Goal: Task Accomplishment & Management: Complete application form

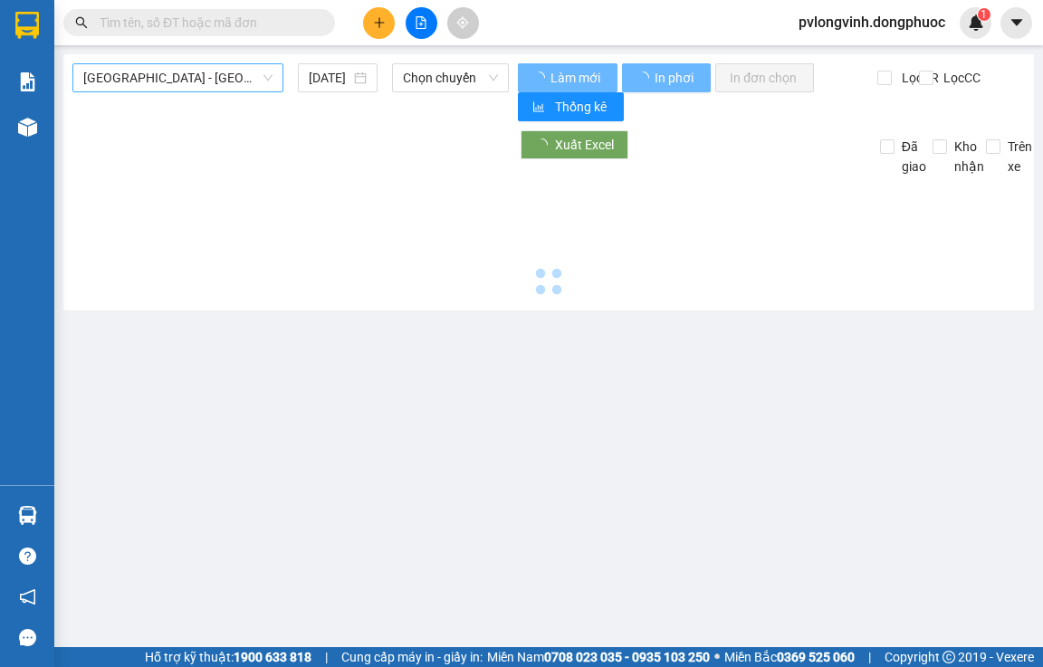
click at [175, 67] on span "[GEOGRAPHIC_DATA] - [GEOGRAPHIC_DATA] (vip)" at bounding box center [177, 77] width 189 height 27
type input "[DATE]"
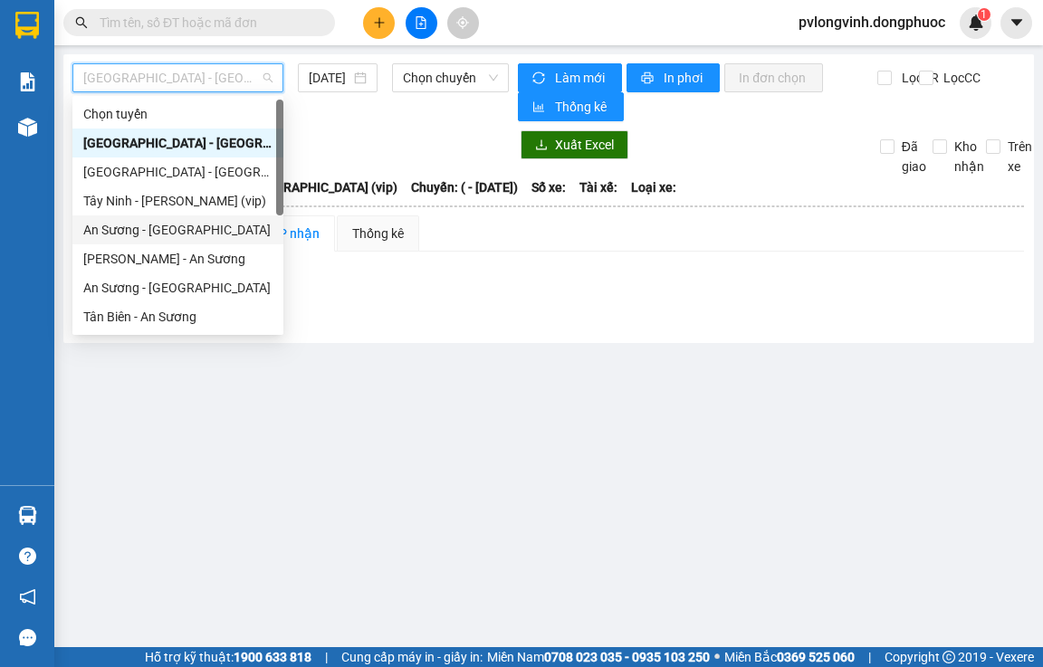
drag, startPoint x: 159, startPoint y: 224, endPoint x: 406, endPoint y: 168, distance: 253.3
click at [160, 225] on div "An Sương - [GEOGRAPHIC_DATA]" at bounding box center [177, 230] width 189 height 20
type input "[DATE]"
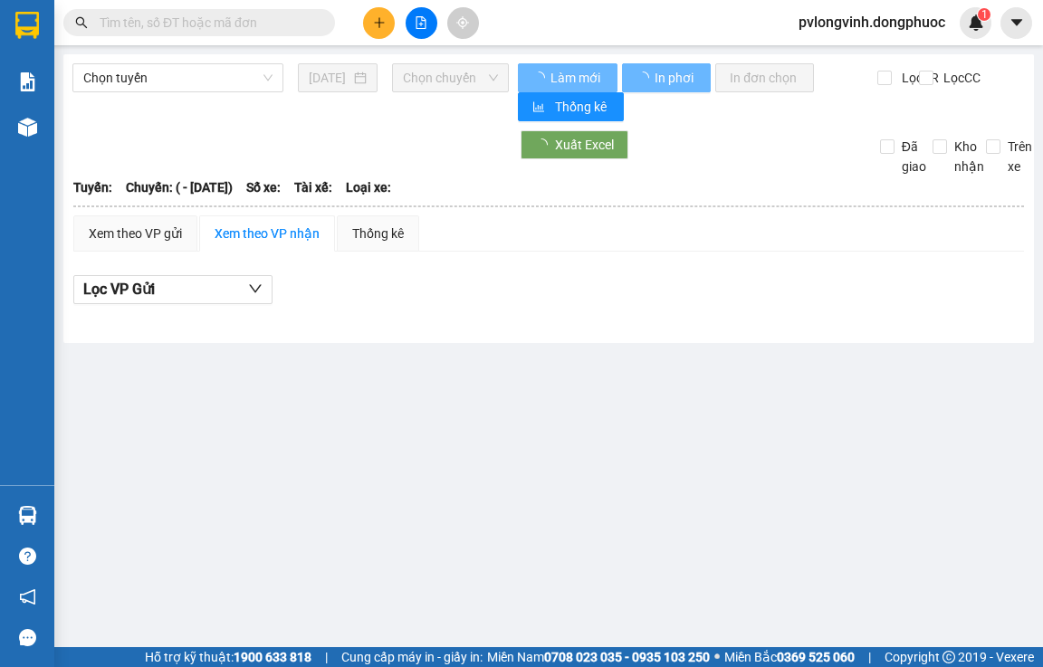
type input "[DATE]"
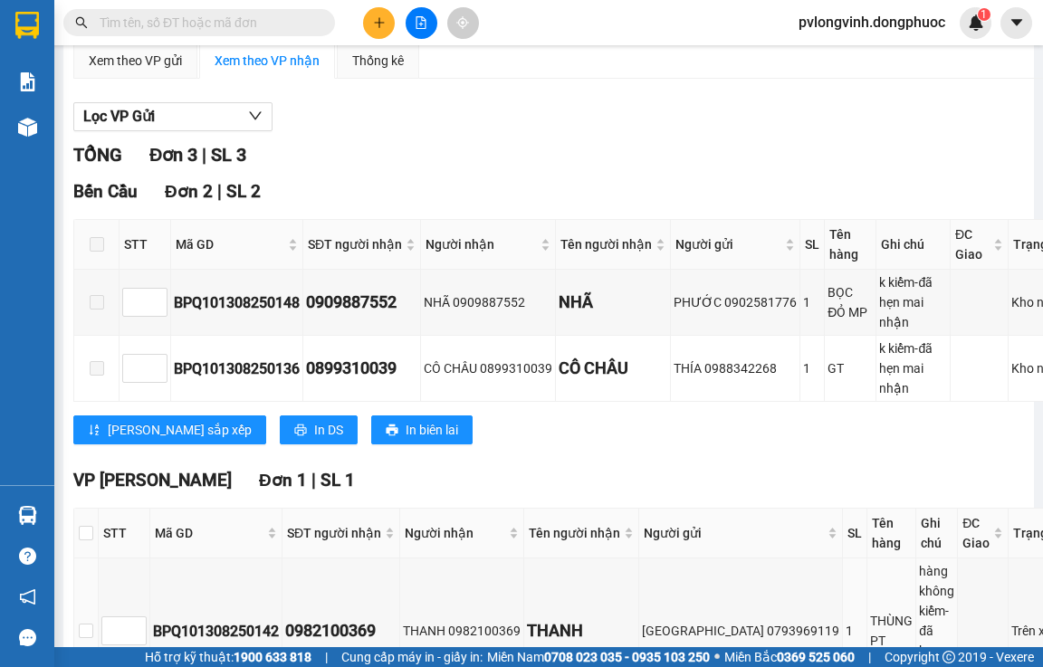
scroll to position [171, 0]
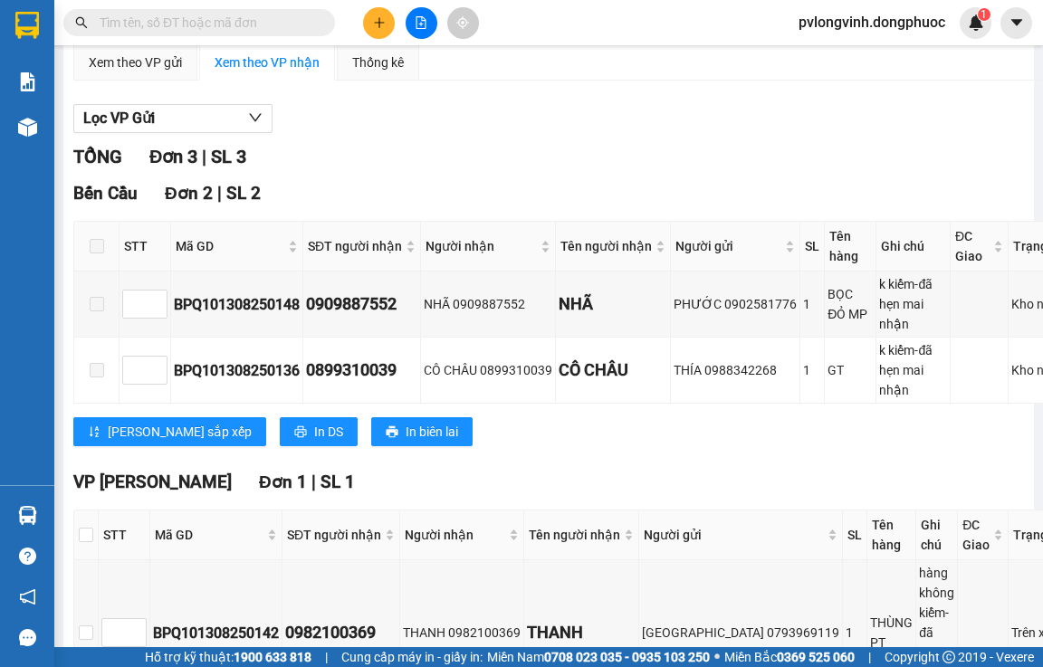
click at [414, 19] on icon "file-add" at bounding box center [420, 22] width 13 height 13
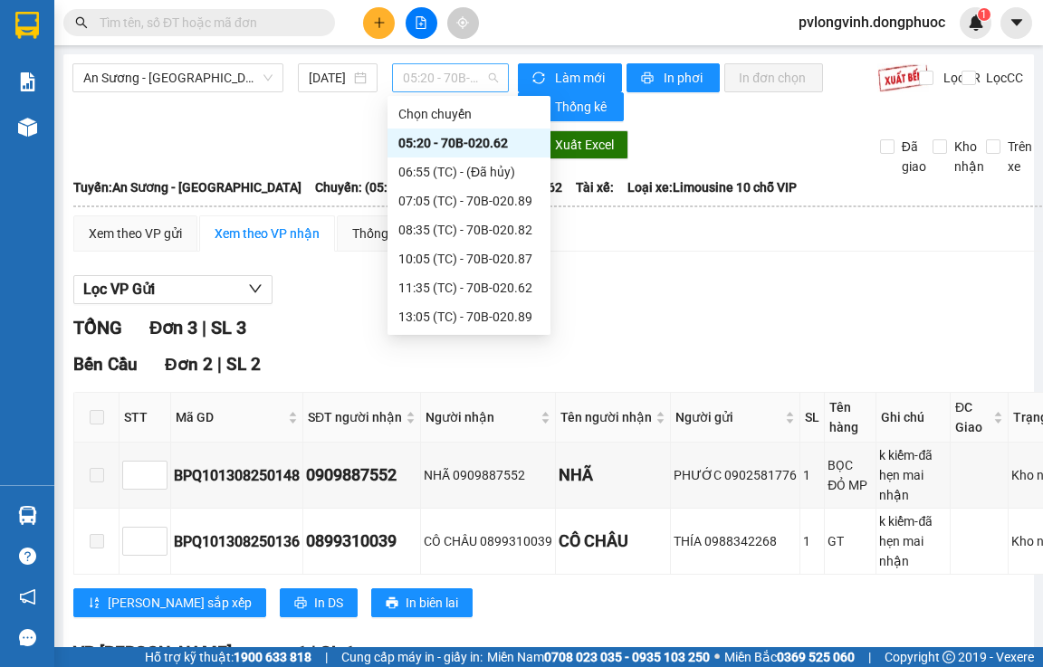
click at [407, 79] on span "05:20 - 70B-020.62" at bounding box center [450, 77] width 95 height 27
click at [460, 190] on div "07:05 (TC) - 70B-020.89" at bounding box center [468, 200] width 163 height 29
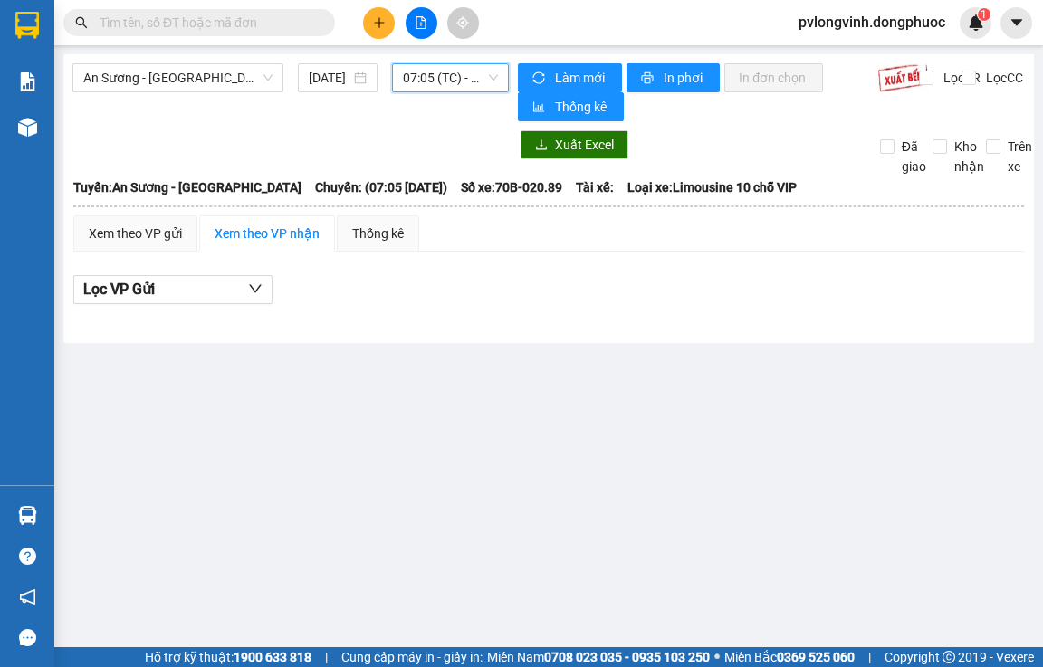
click at [418, 85] on span "07:05 (TC) - 70B-020.89" at bounding box center [450, 77] width 95 height 27
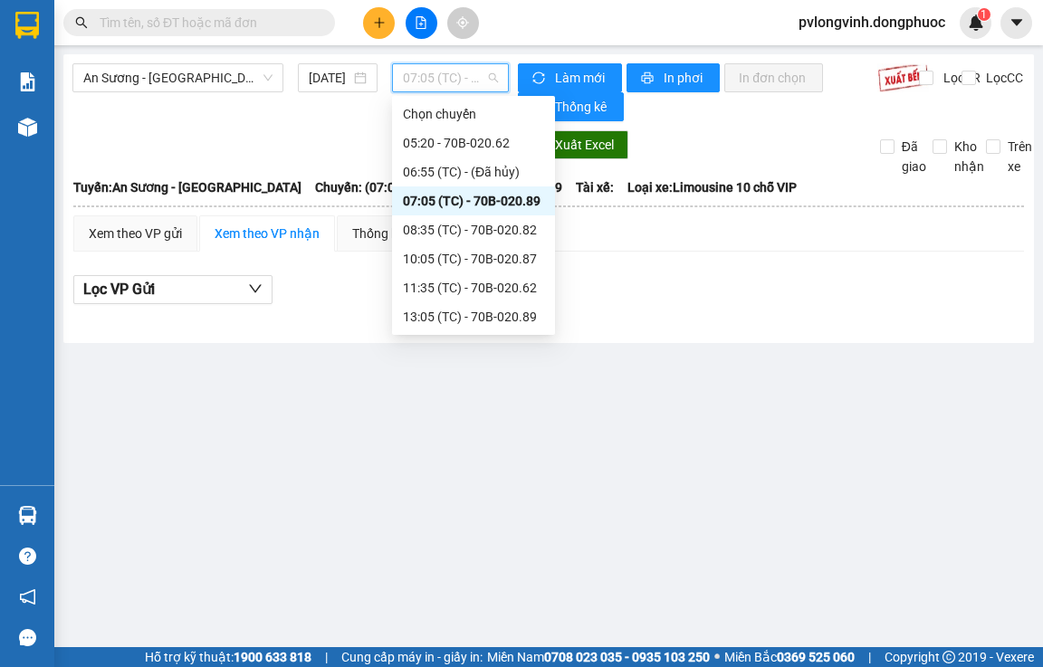
click at [452, 73] on span "07:05 (TC) - 70B-020.89" at bounding box center [450, 77] width 95 height 27
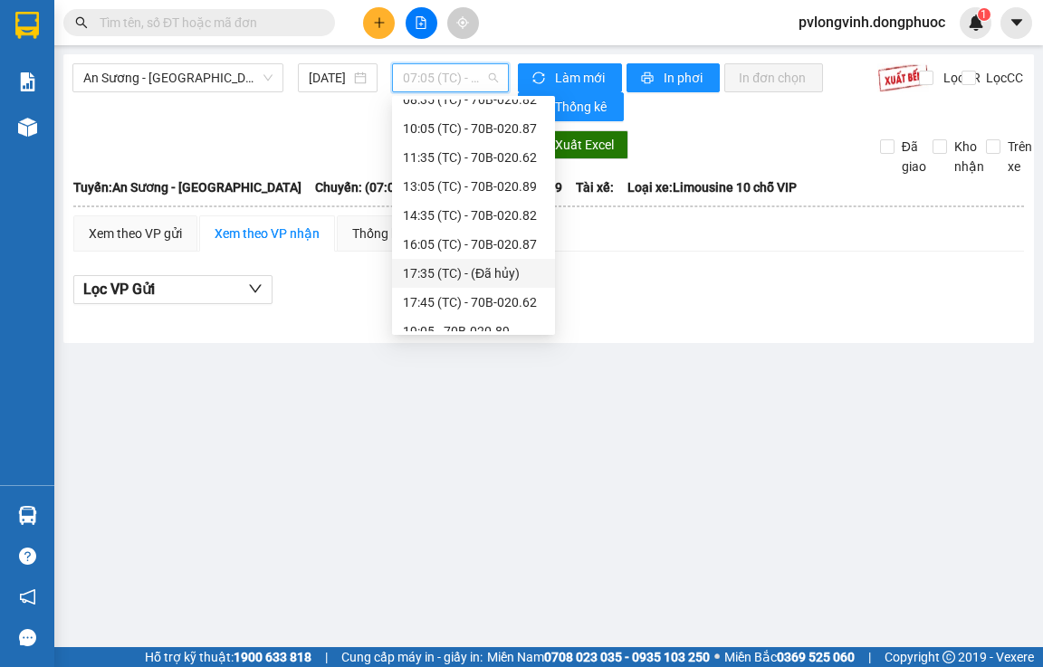
scroll to position [145, 0]
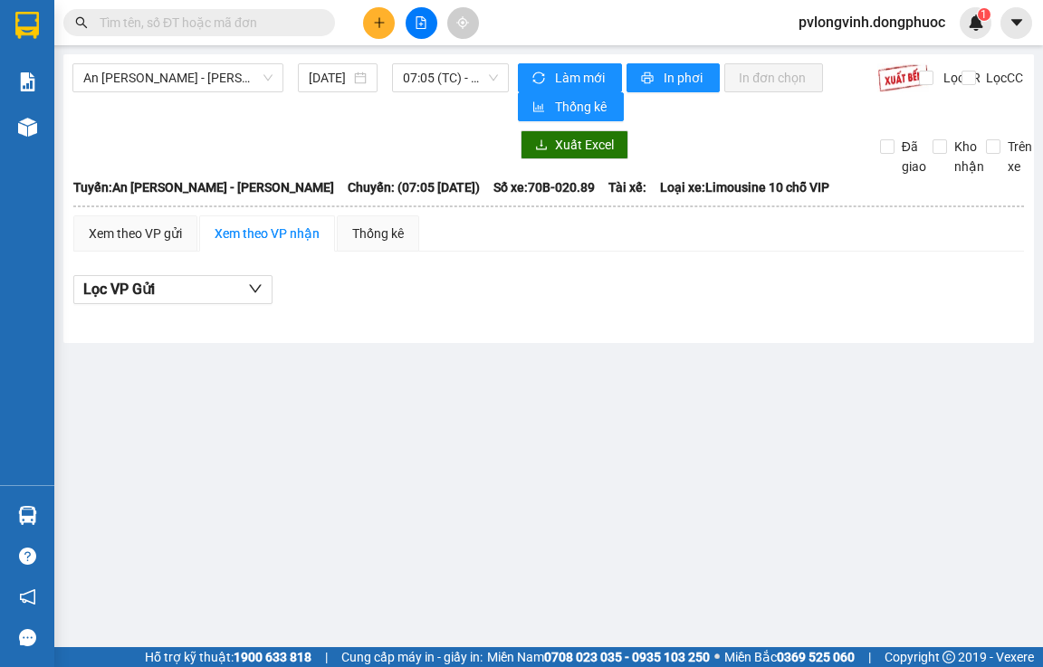
click at [427, 32] on button at bounding box center [421, 23] width 32 height 32
click at [420, 37] on button at bounding box center [421, 23] width 32 height 32
click at [382, 30] on button at bounding box center [379, 23] width 32 height 32
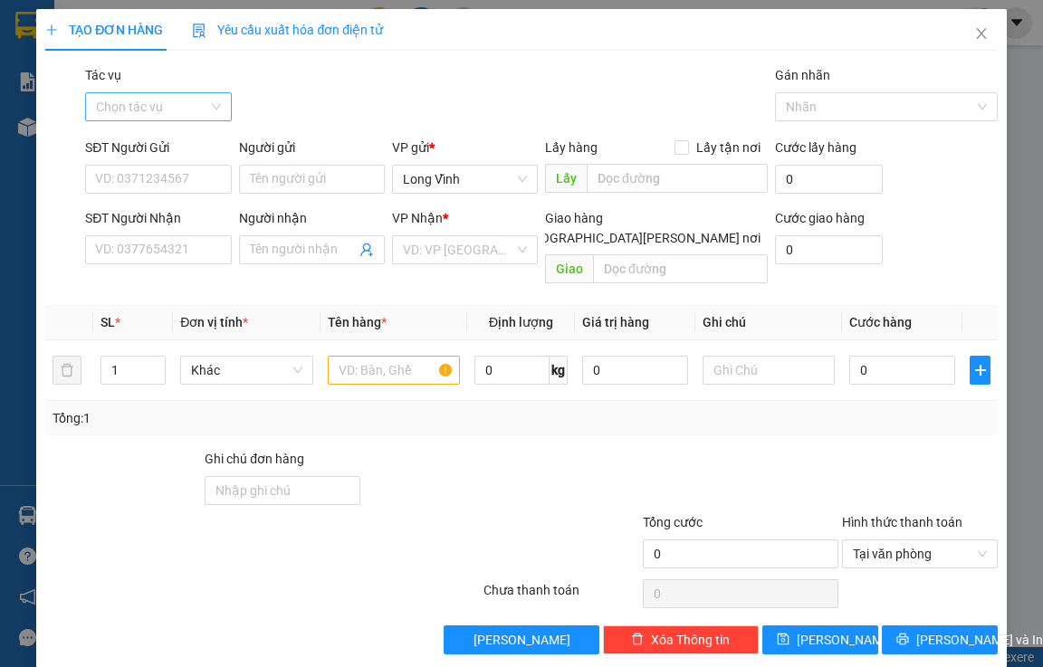
click at [145, 111] on input "Tác vụ" at bounding box center [151, 106] width 111 height 27
click at [163, 138] on div "Nhập hàng lên xe" at bounding box center [156, 143] width 122 height 20
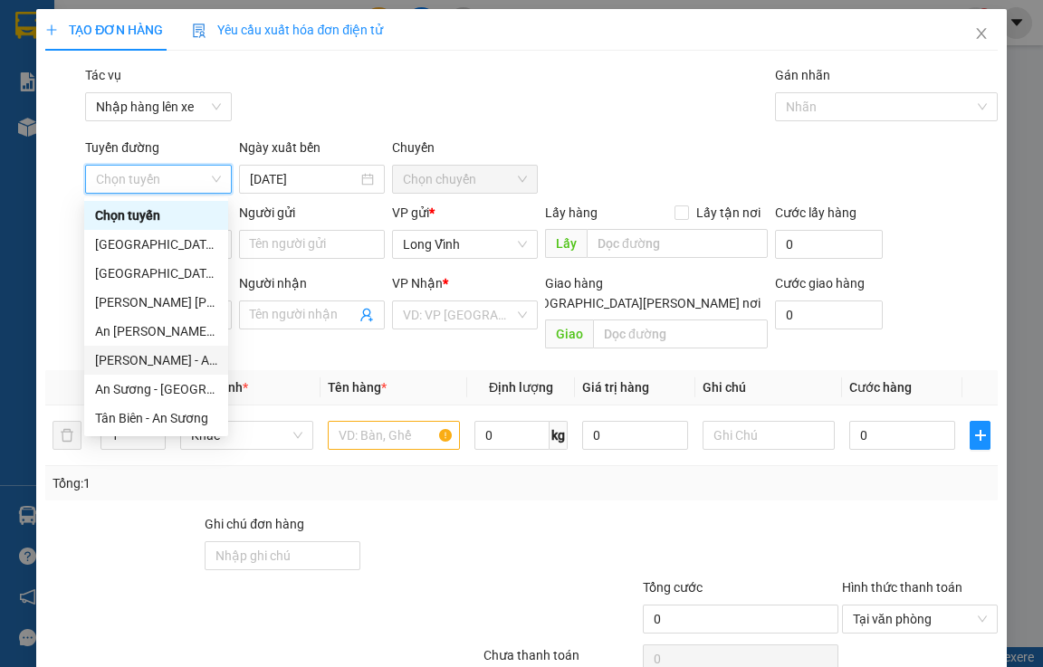
click at [123, 357] on div "[PERSON_NAME] - An Sương" at bounding box center [156, 360] width 122 height 20
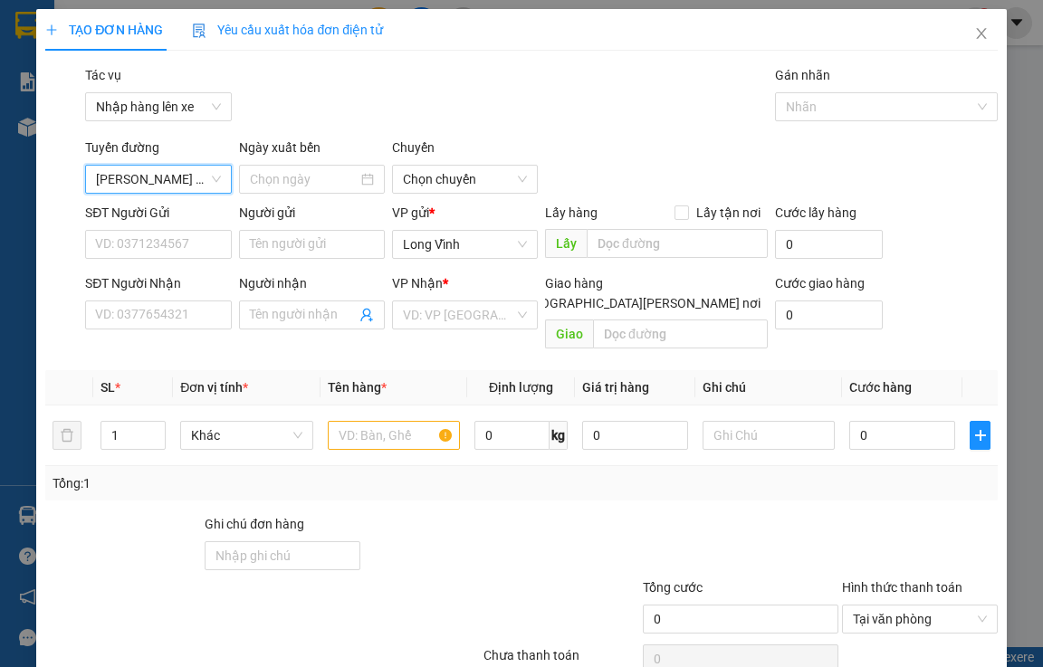
type input "[DATE]"
click at [492, 170] on span "03:00 - 70B-020.62" at bounding box center [465, 179] width 124 height 27
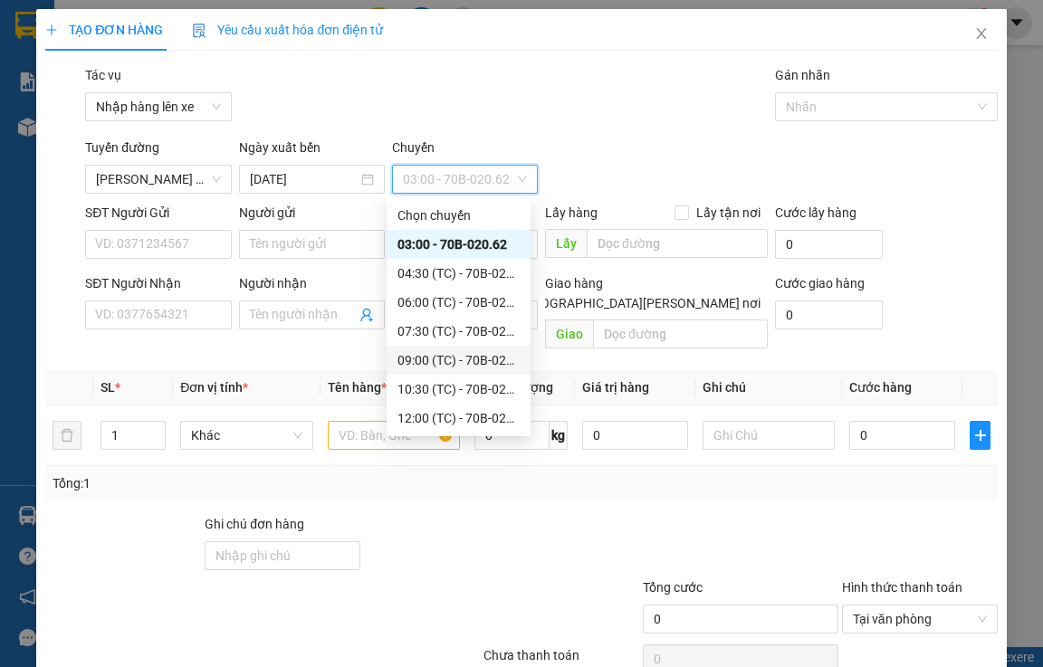
scroll to position [87, 0]
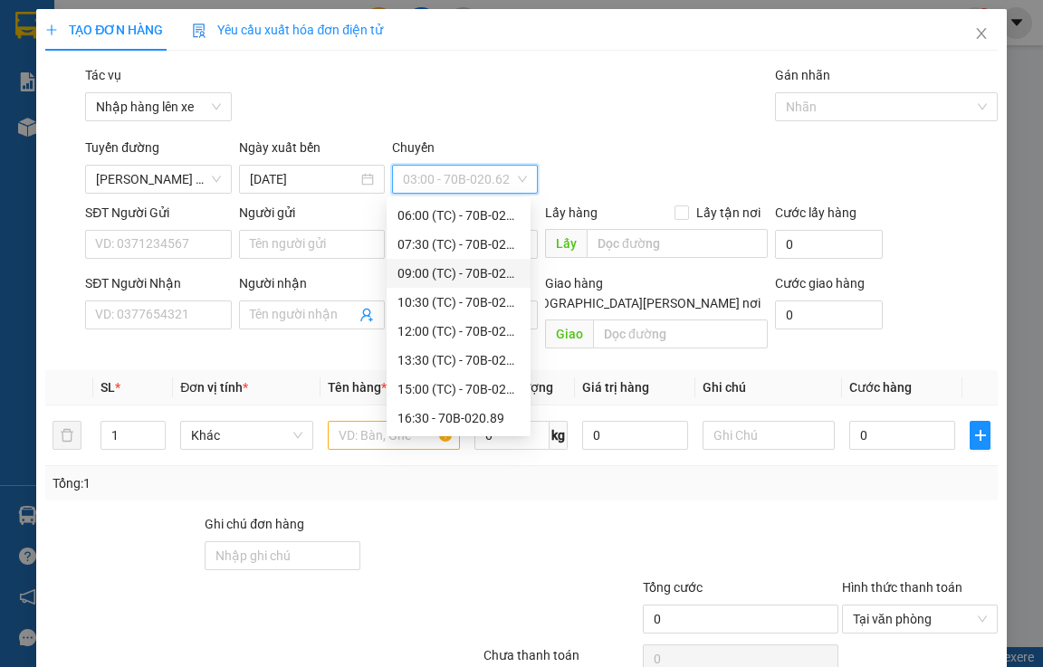
click at [461, 276] on div "09:00 (TC) - 70B-020.62" at bounding box center [458, 273] width 122 height 20
click at [472, 275] on div "09:00 (TC) - 70B-020.62" at bounding box center [458, 273] width 122 height 20
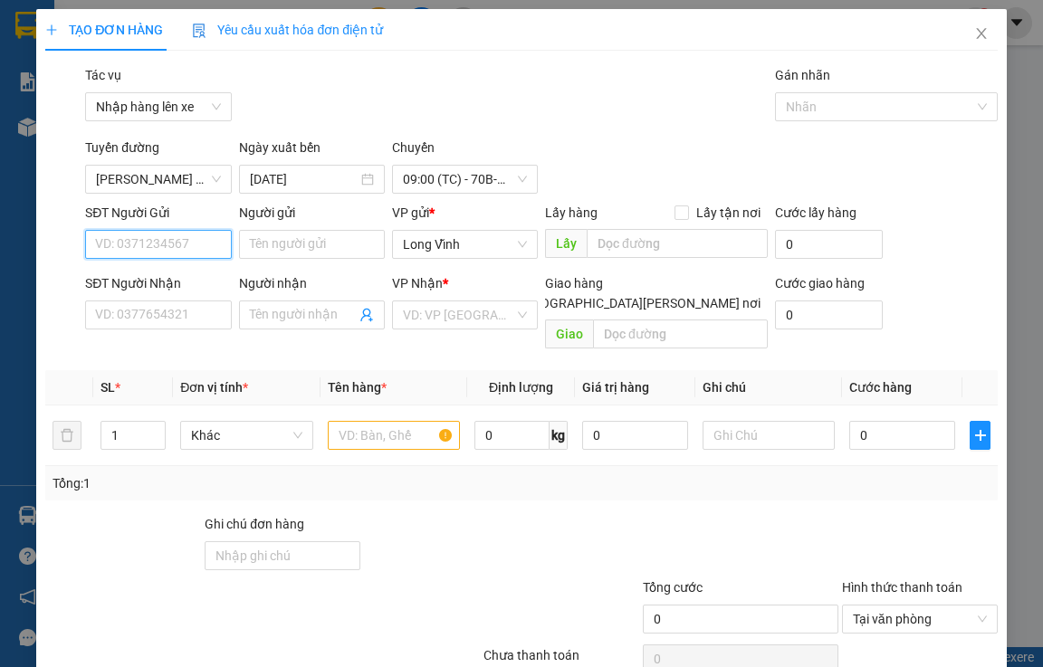
click at [170, 243] on input "SĐT Người Gửi" at bounding box center [158, 244] width 146 height 29
type input "0988056548"
click at [185, 277] on div "0988056548 - bền" at bounding box center [156, 281] width 122 height 20
type input "bền"
type input "0907394232"
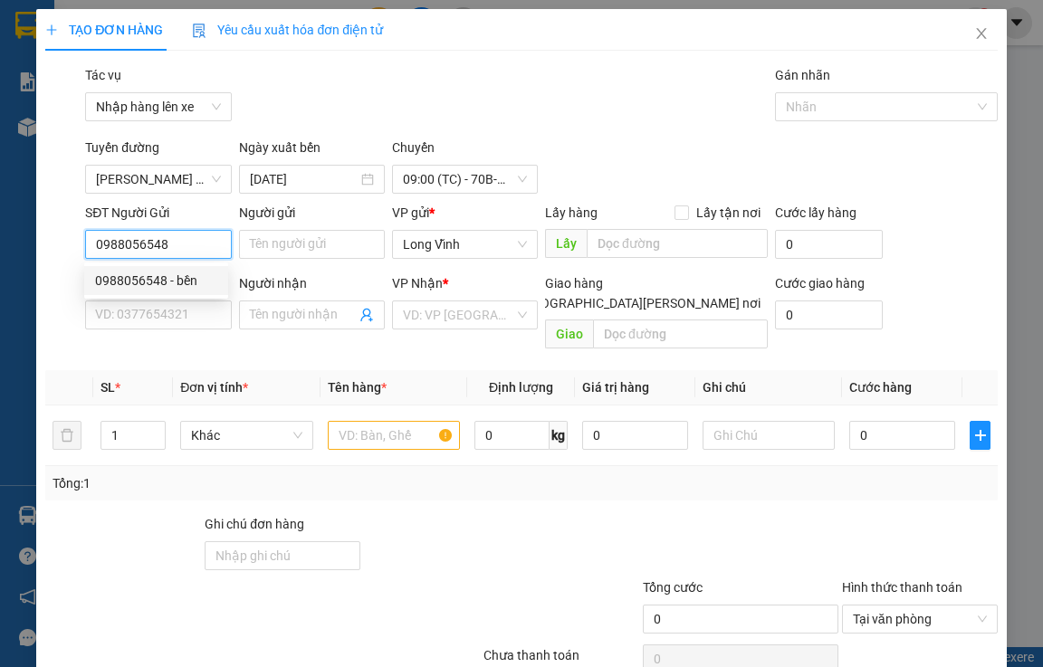
type input "vĩnh"
type input "Kđb"
type input "100.000"
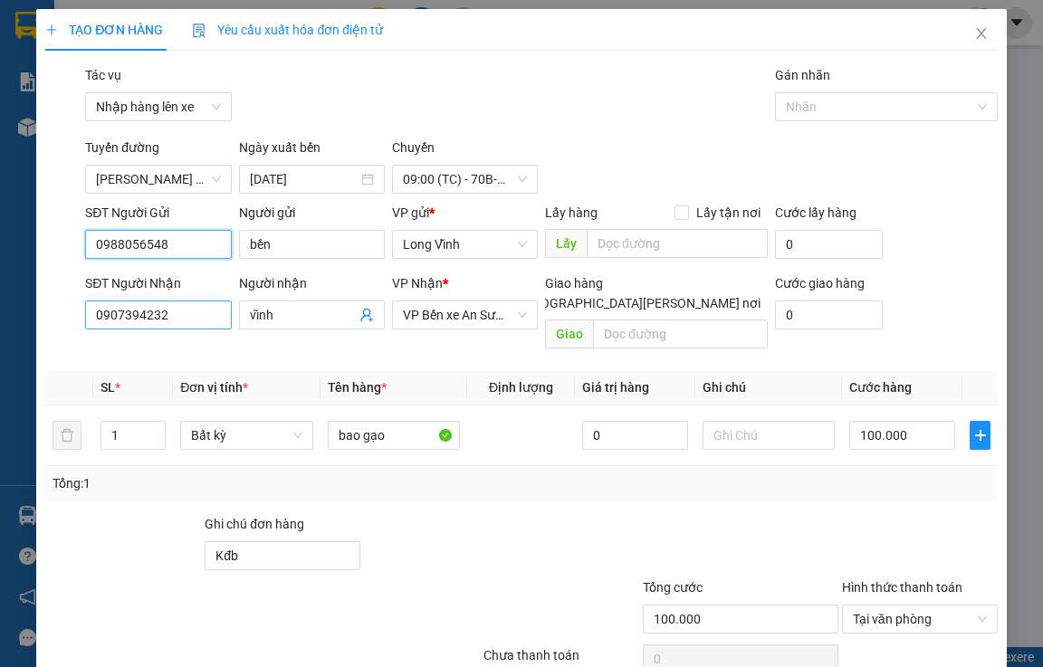
type input "0988056548"
click at [181, 301] on input "0907394232" at bounding box center [158, 314] width 146 height 29
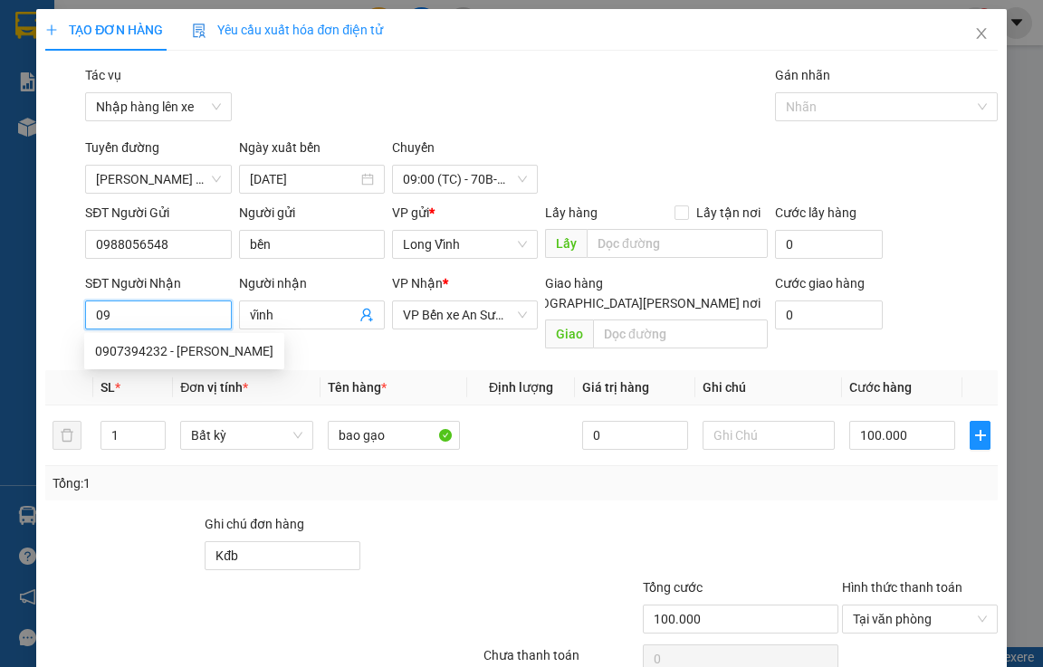
type input "0"
click at [279, 304] on span "vĩnh" at bounding box center [312, 314] width 146 height 29
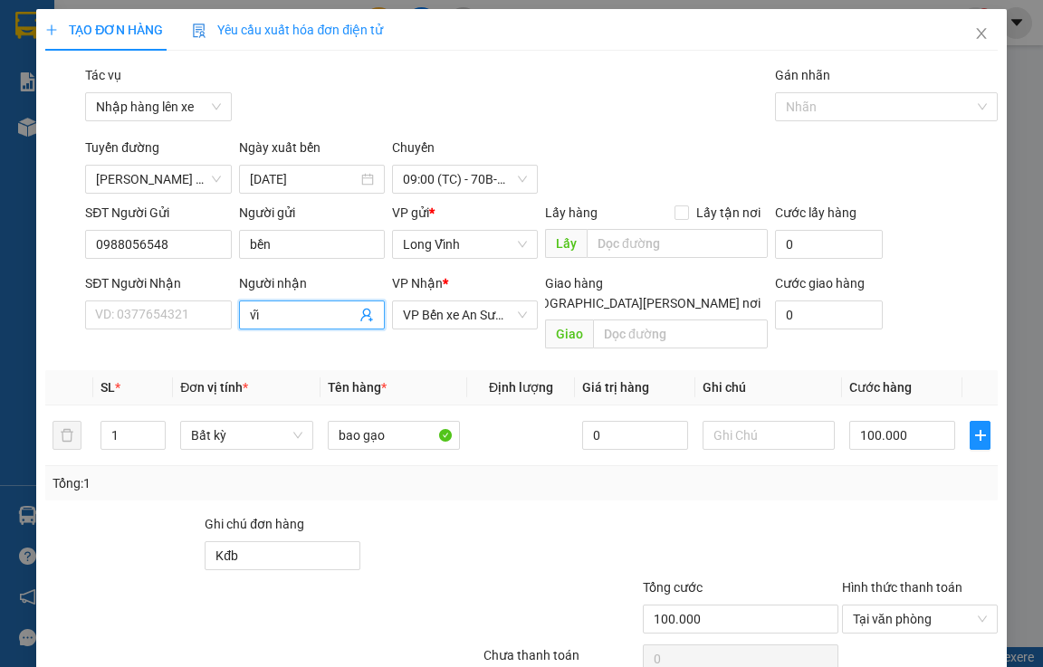
type input "v"
click at [132, 313] on input "SĐT Người Nhận" at bounding box center [158, 314] width 146 height 29
type input "0933774075"
click at [280, 308] on input "Người nhận" at bounding box center [303, 315] width 106 height 20
type input "h"
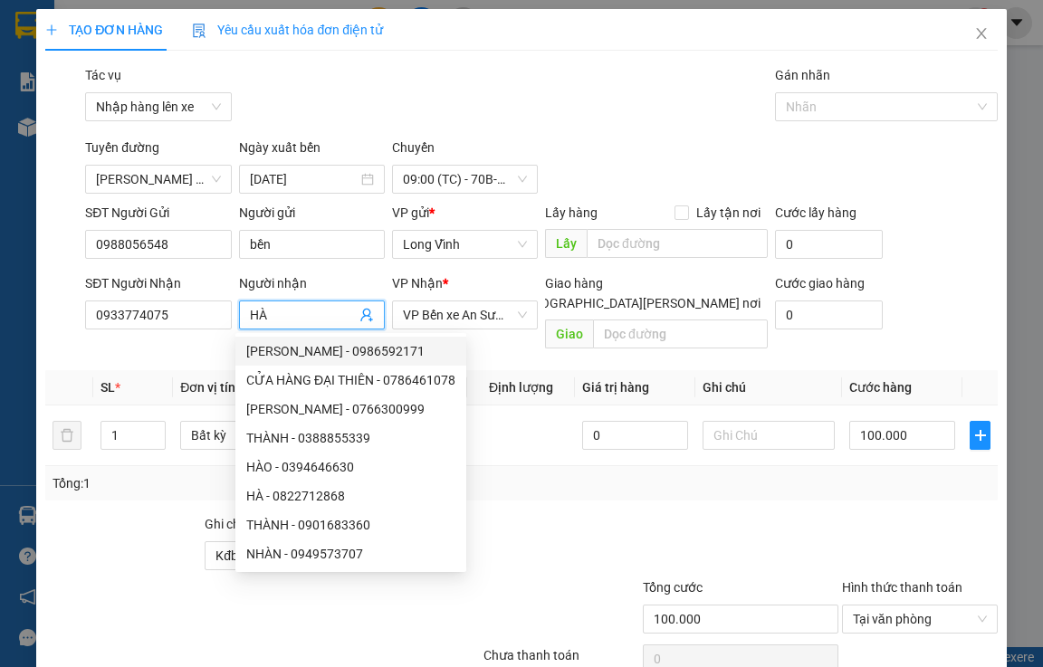
type input "HÀ"
click at [534, 473] on div "Tổng: 1" at bounding box center [520, 483] width 951 height 34
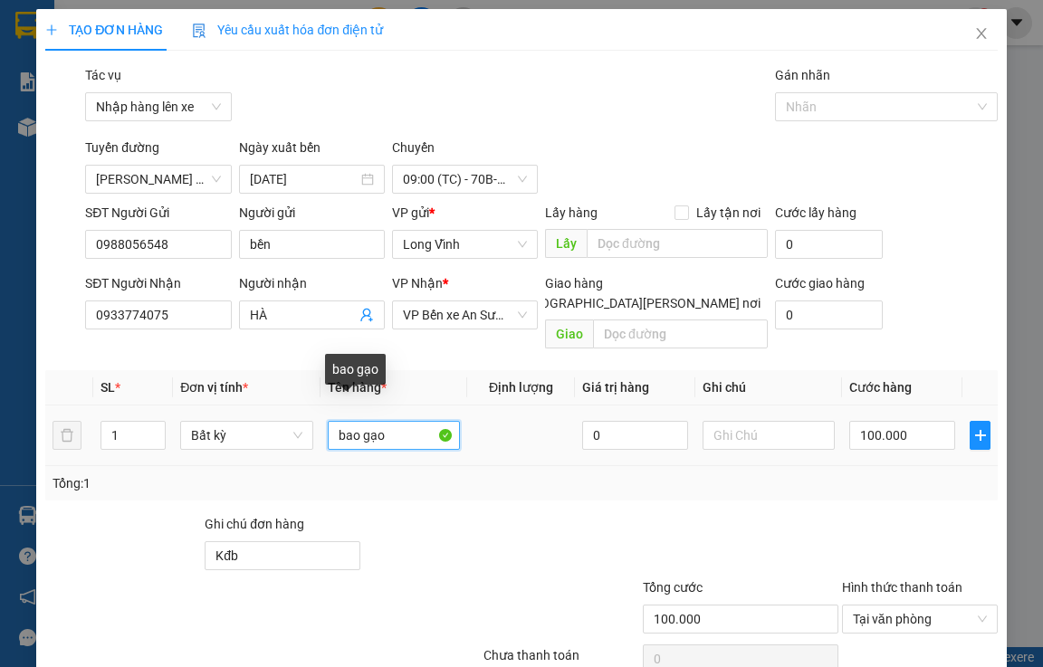
click at [390, 421] on input "bao gạo" at bounding box center [394, 435] width 133 height 29
type input "b"
type input "T"
type input "THÙNG THUỐC NAM"
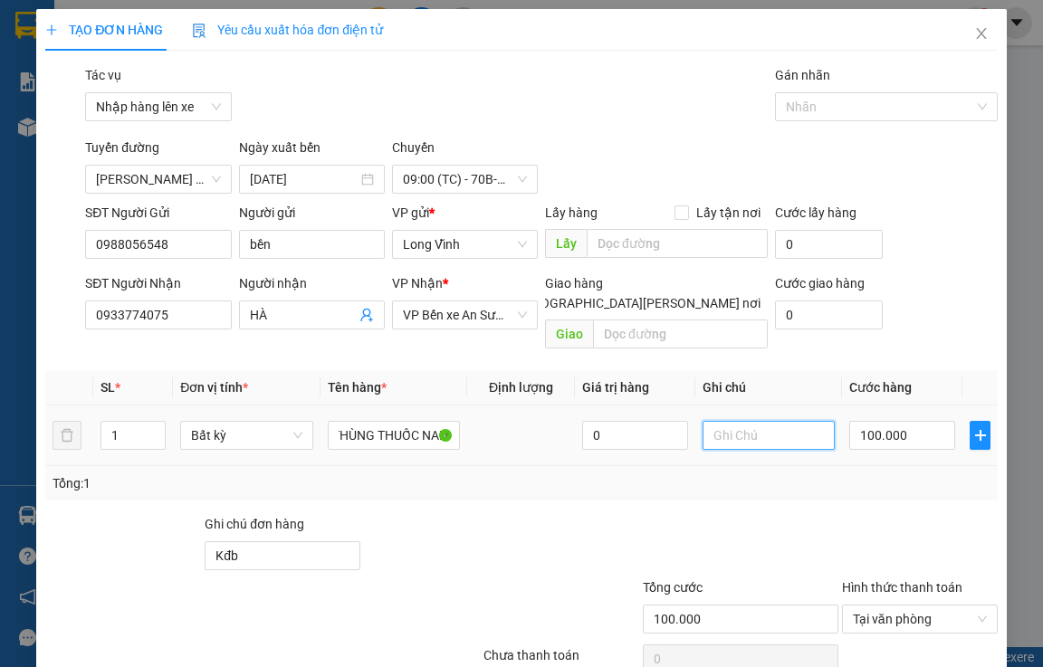
scroll to position [0, 0]
click at [702, 421] on input "text" at bounding box center [768, 435] width 133 height 29
type input "HƯ KHÔNG ĐỀN"
click at [866, 421] on input "100.000" at bounding box center [902, 435] width 106 height 29
type input "2"
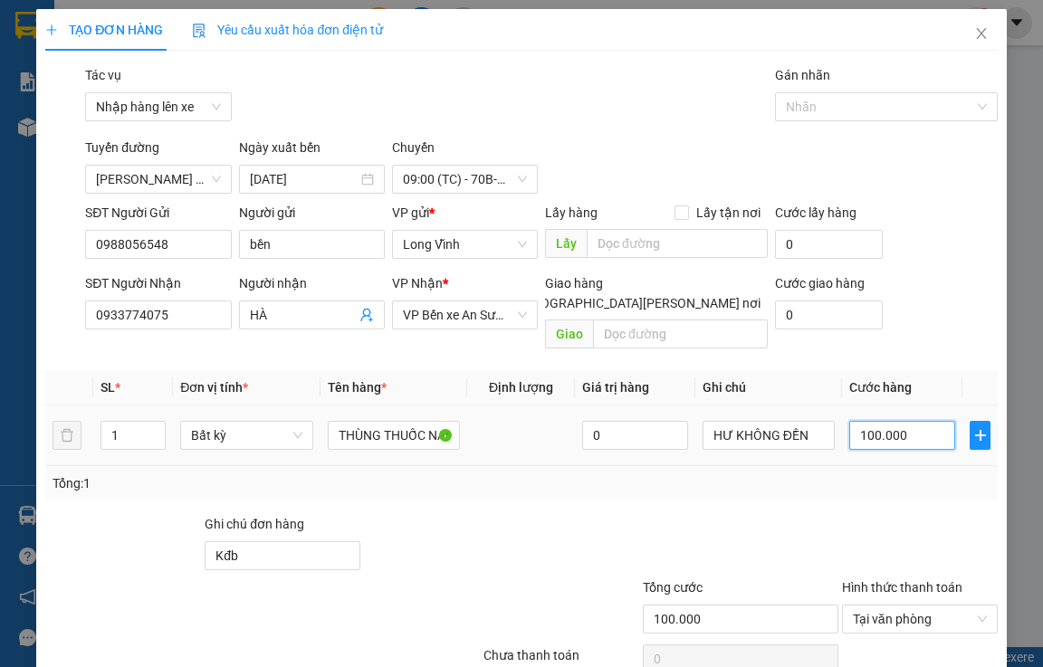
type input "2"
type input "25"
type input "250"
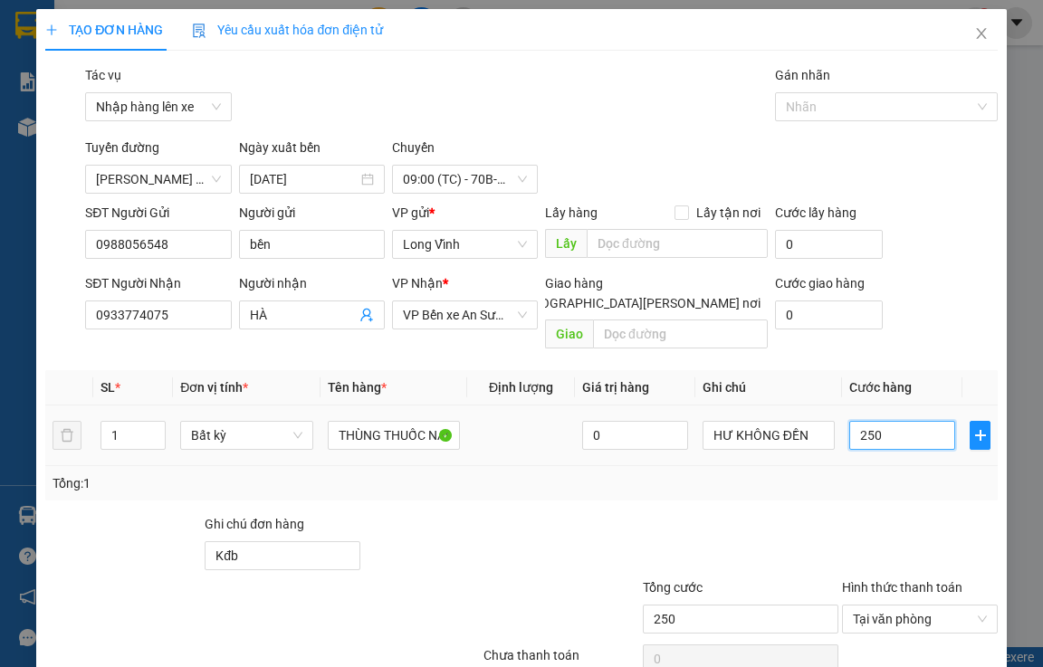
type input "2.500"
type input "25.000"
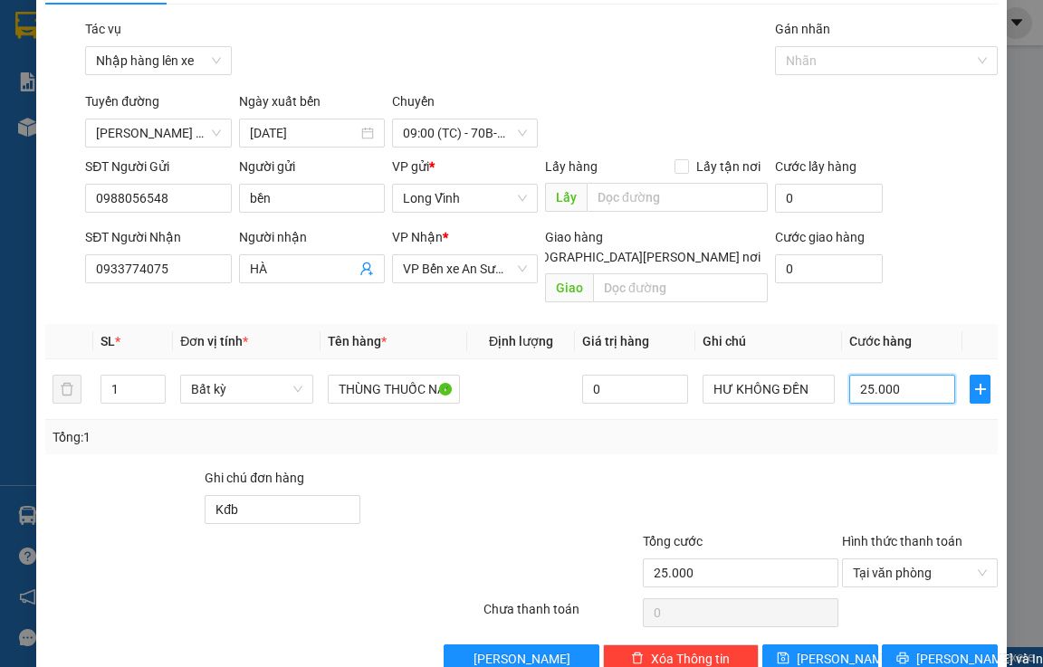
scroll to position [68, 0]
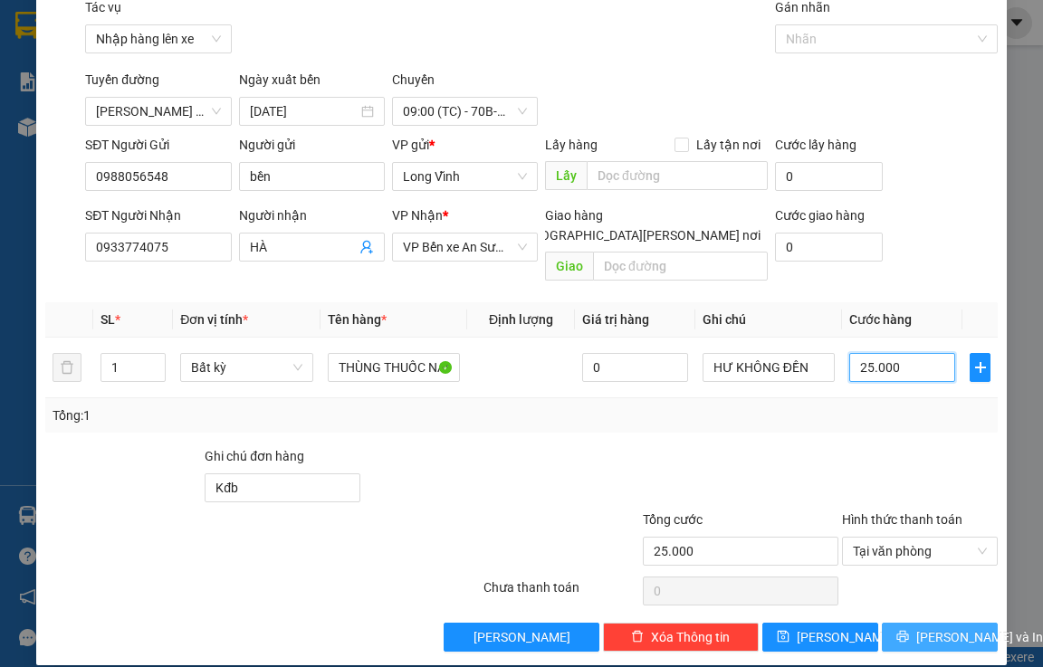
type input "25.000"
click at [945, 627] on span "Lưu và In" at bounding box center [979, 637] width 127 height 20
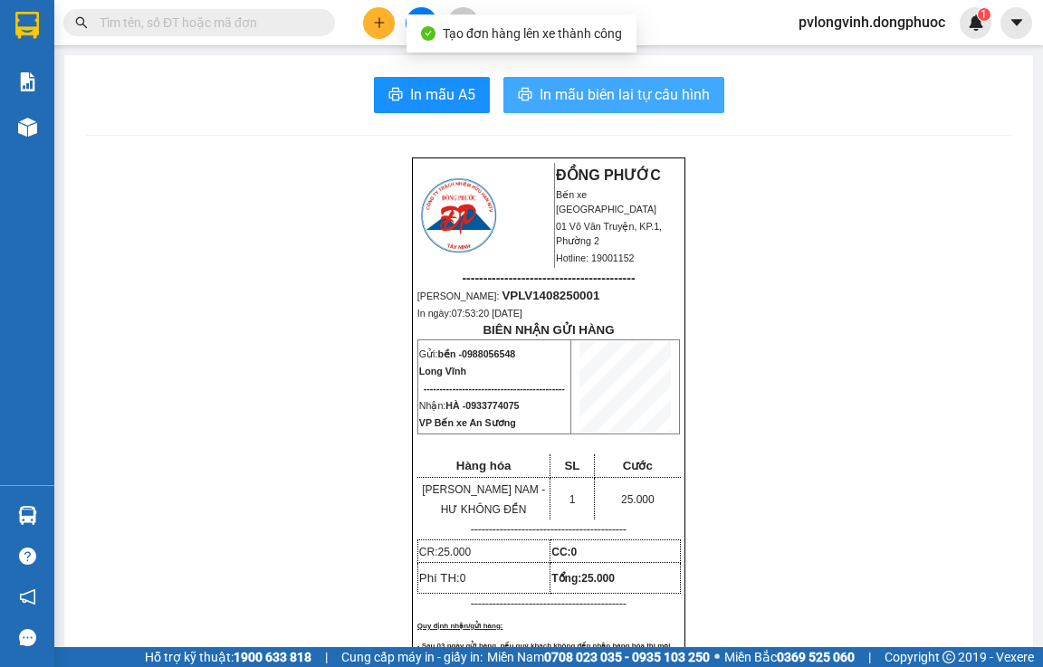
click at [661, 96] on span "In mẫu biên lai tự cấu hình" at bounding box center [624, 94] width 170 height 23
click at [655, 105] on span "In mẫu biên lai tự cấu hình" at bounding box center [624, 94] width 170 height 23
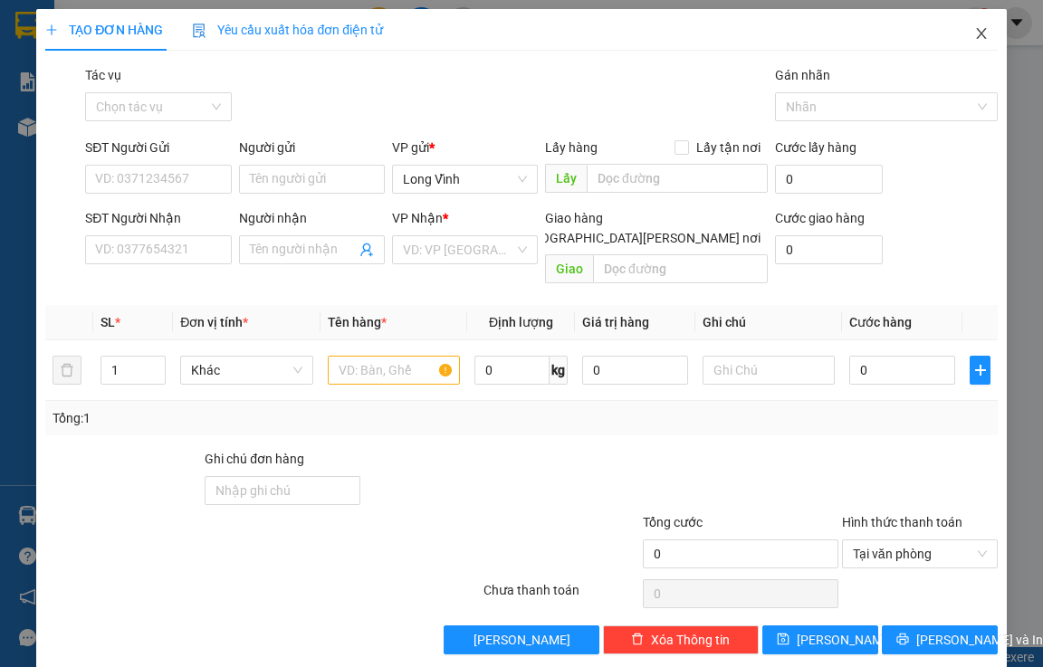
click at [960, 29] on span "Close" at bounding box center [981, 34] width 51 height 51
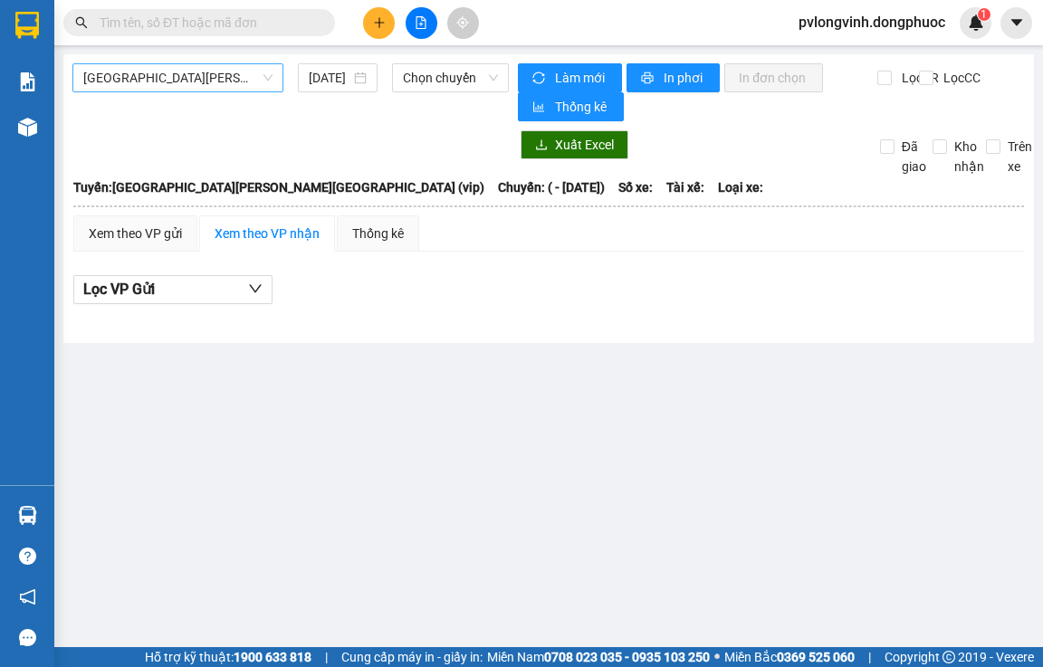
click at [214, 74] on span "[GEOGRAPHIC_DATA] - [GEOGRAPHIC_DATA] (vip)" at bounding box center [177, 77] width 189 height 27
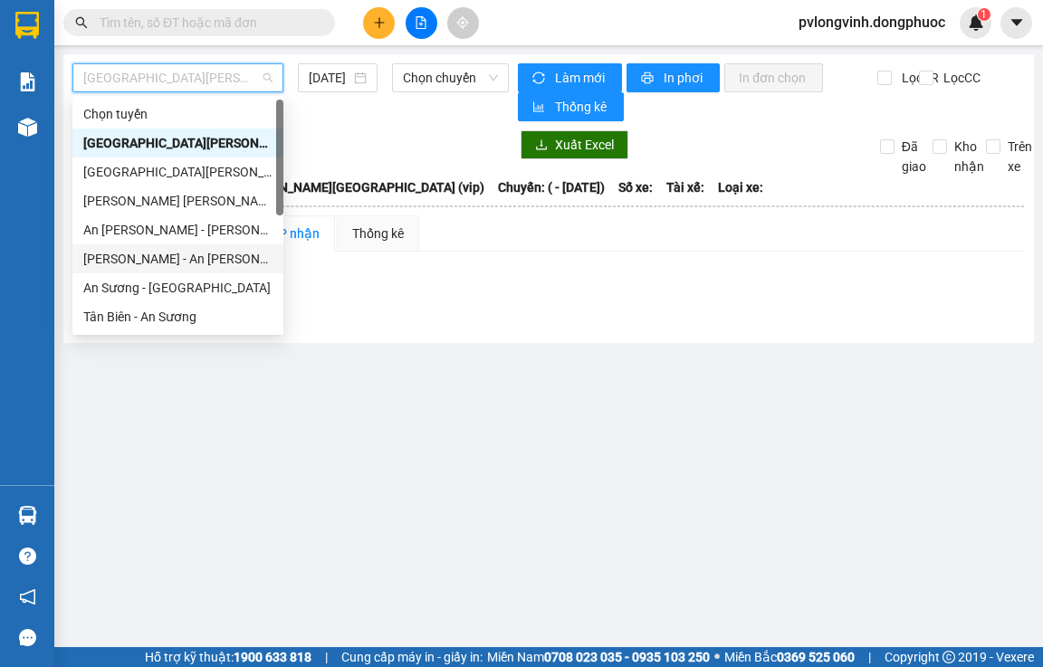
click at [126, 253] on div "[PERSON_NAME] - An Sương" at bounding box center [177, 259] width 189 height 20
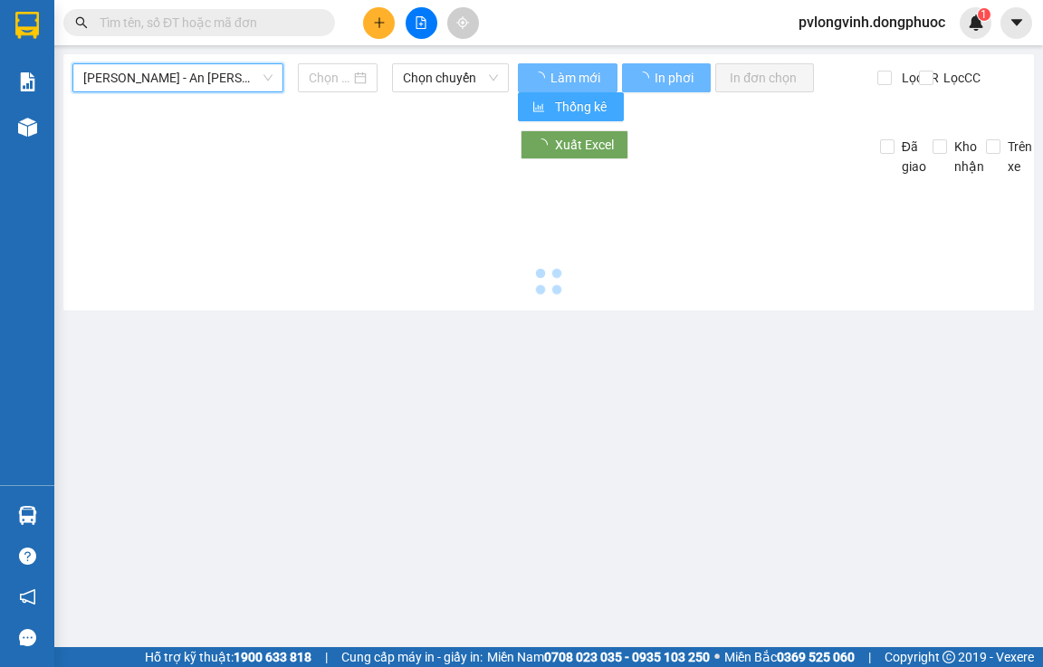
type input "[DATE]"
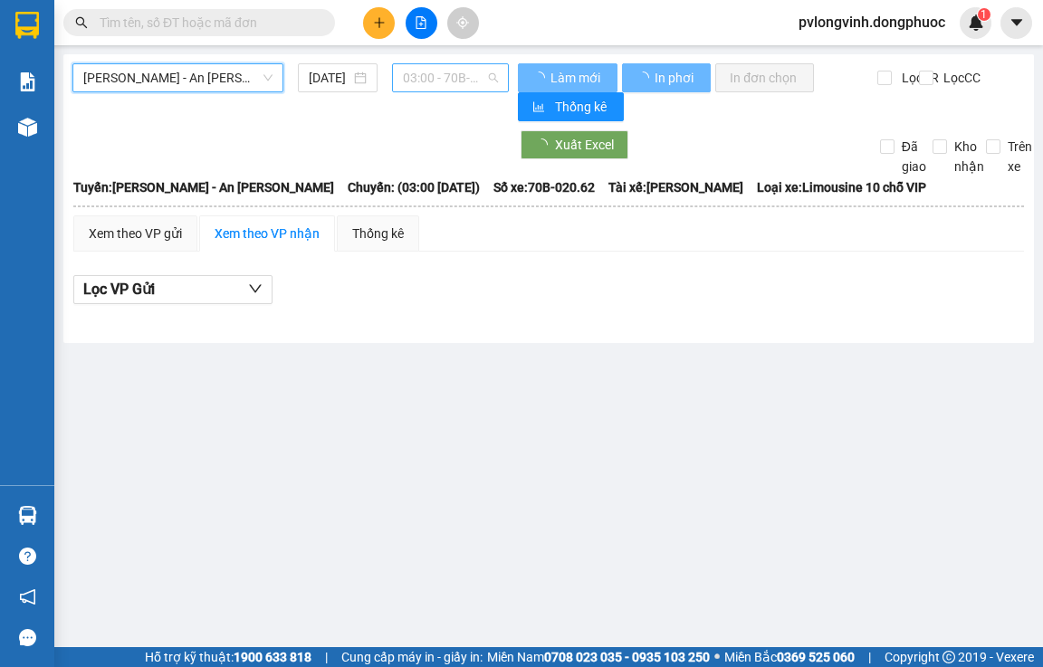
click at [448, 70] on span "03:00 - 70B-020.62" at bounding box center [450, 77] width 95 height 27
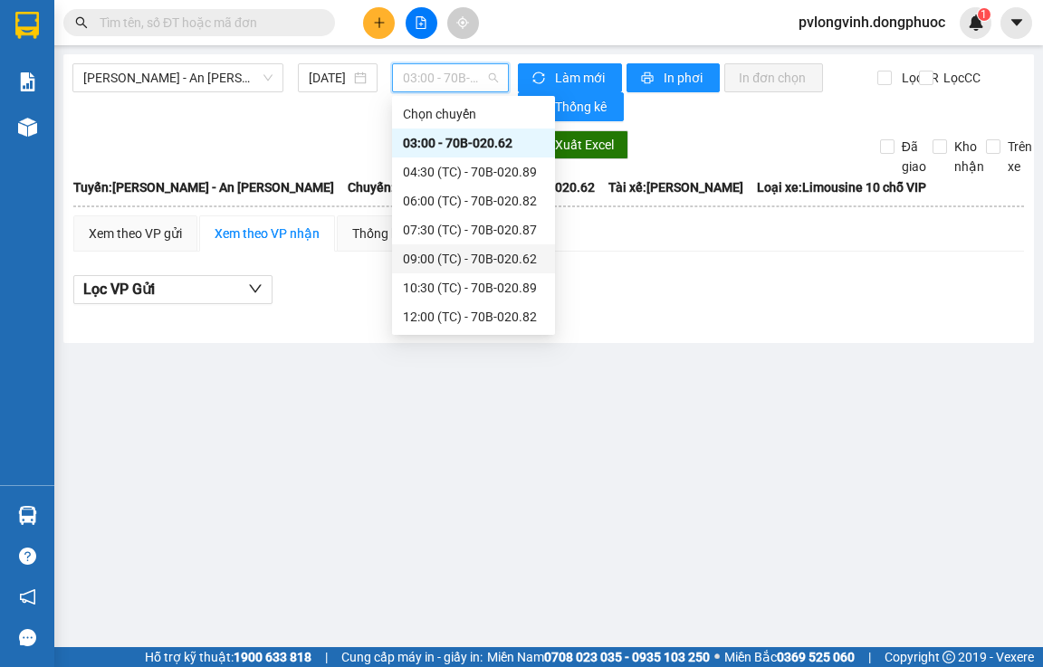
click at [444, 261] on div "09:00 (TC) - 70B-020.62" at bounding box center [473, 259] width 141 height 20
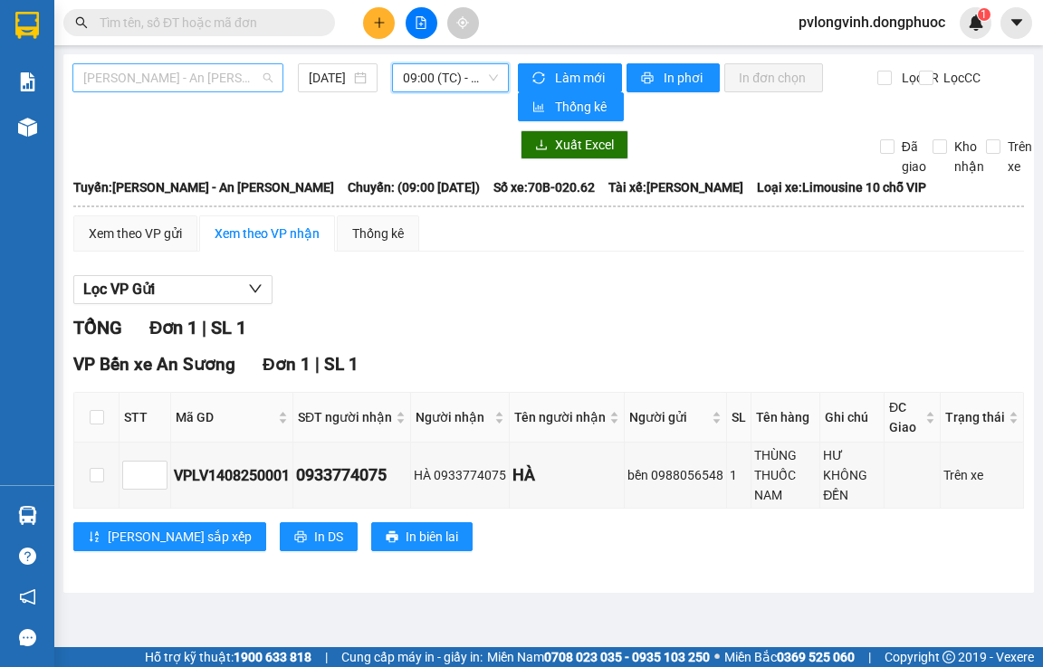
click at [258, 84] on span "[PERSON_NAME] - An Sương" at bounding box center [177, 77] width 189 height 27
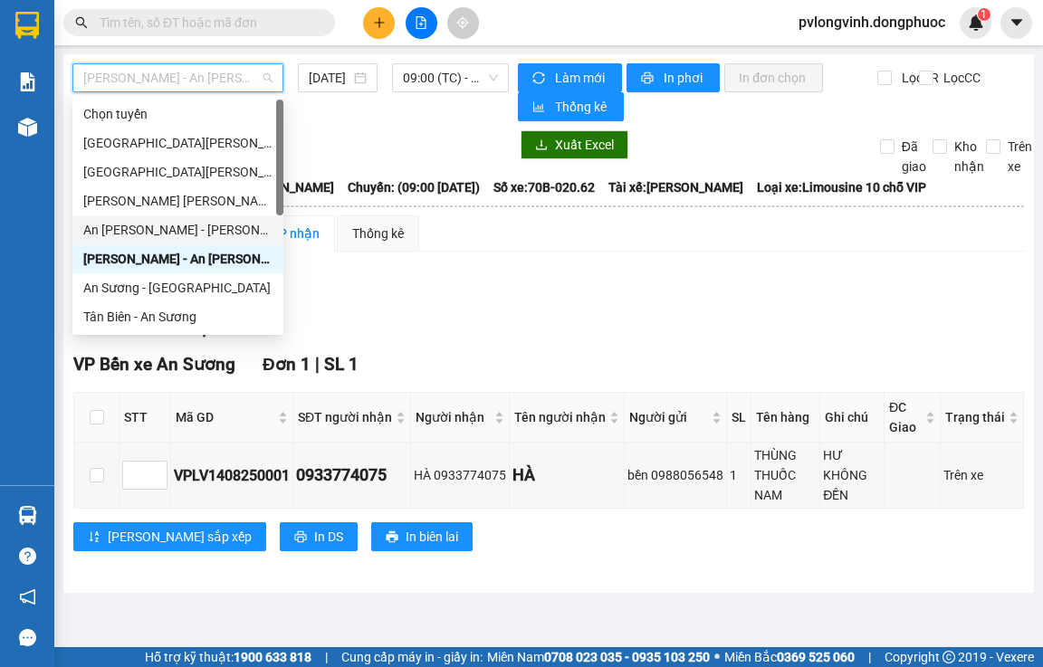
drag, startPoint x: 90, startPoint y: 228, endPoint x: 501, endPoint y: 97, distance: 431.3
click at [91, 228] on div "An Sương - [GEOGRAPHIC_DATA]" at bounding box center [177, 230] width 189 height 20
type input "[DATE]"
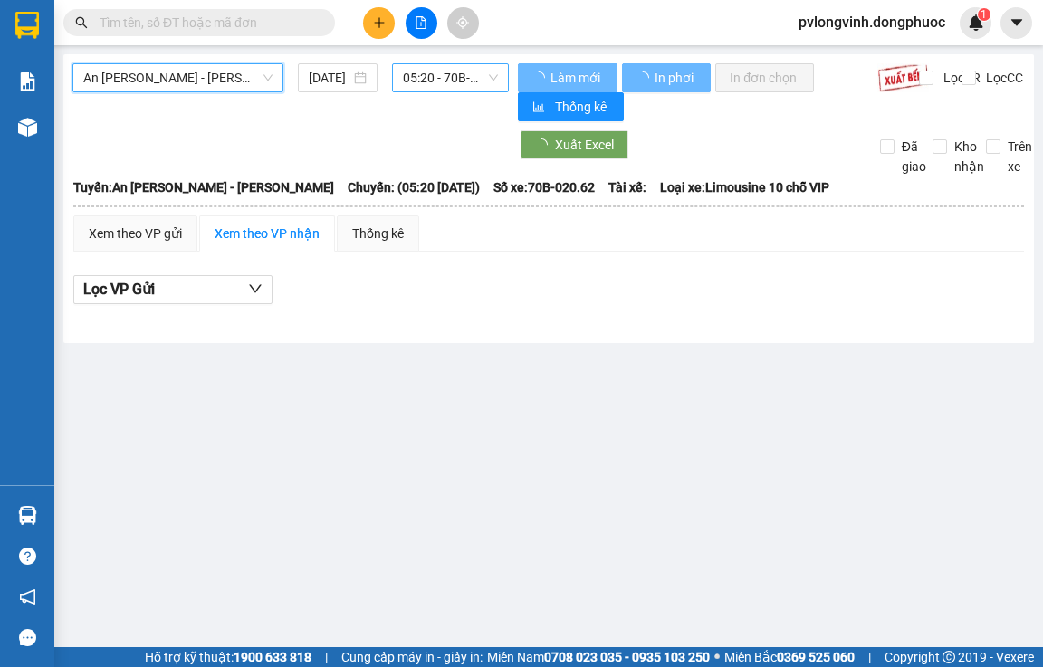
click at [437, 83] on span "05:20 - 70B-020.62" at bounding box center [450, 77] width 95 height 27
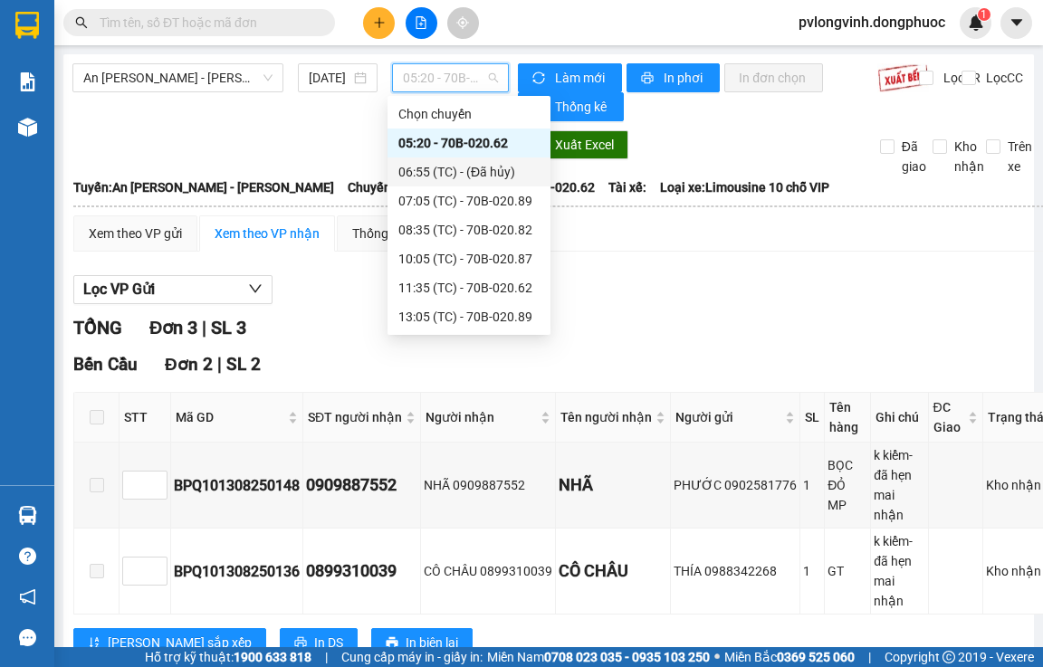
click at [468, 186] on div "06:55 (TC) - (Đã hủy)" at bounding box center [468, 171] width 163 height 29
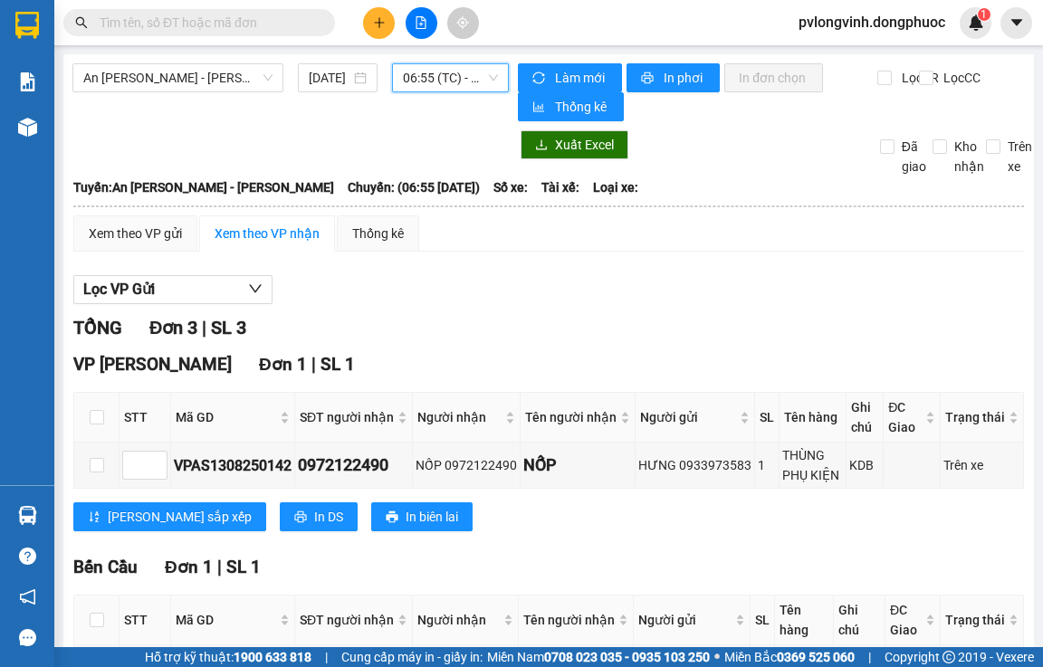
click at [420, 77] on span "06:55 (TC) - (Đã hủy)" at bounding box center [450, 77] width 95 height 27
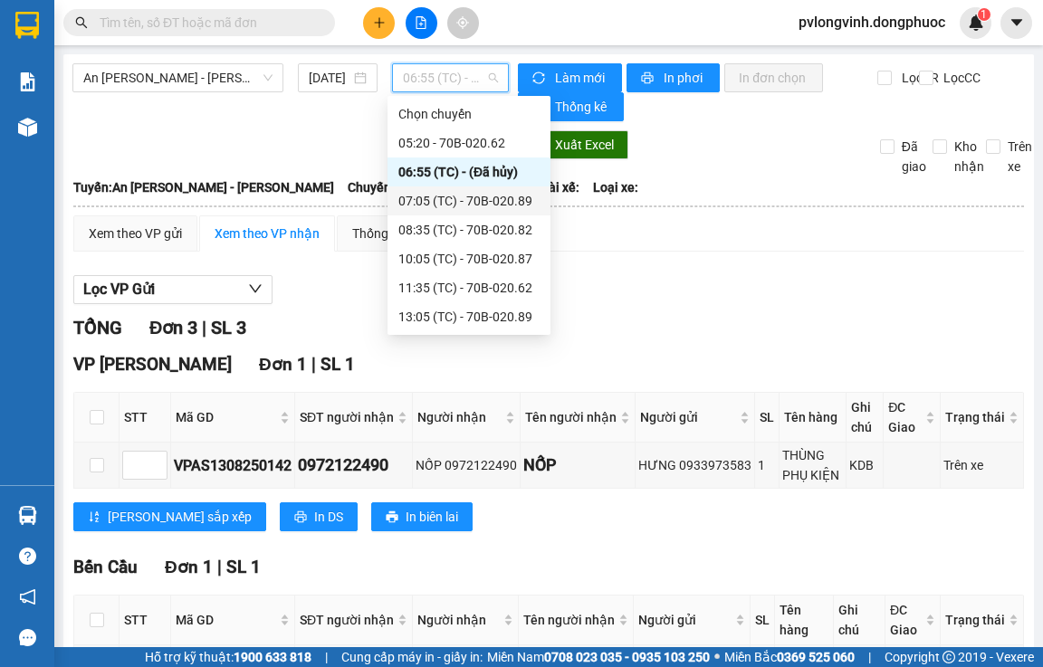
click at [501, 205] on div "07:05 (TC) - 70B-020.89" at bounding box center [468, 201] width 141 height 20
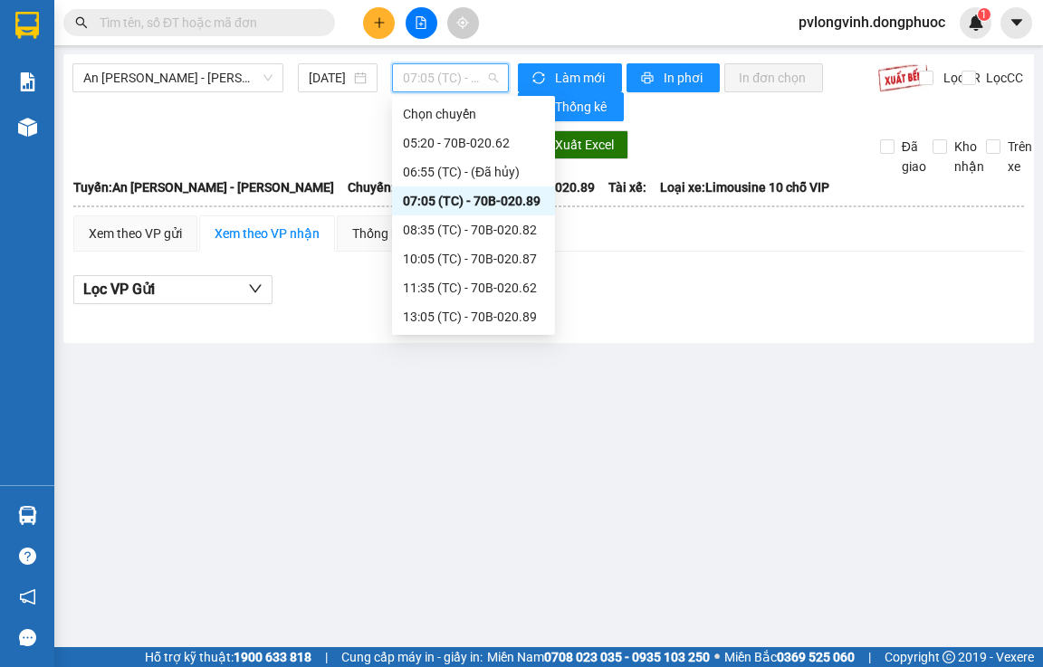
click at [439, 70] on span "07:05 (TC) - 70B-020.89" at bounding box center [450, 77] width 95 height 27
click at [443, 174] on div "06:55 (TC) - (Đã hủy)" at bounding box center [473, 172] width 141 height 20
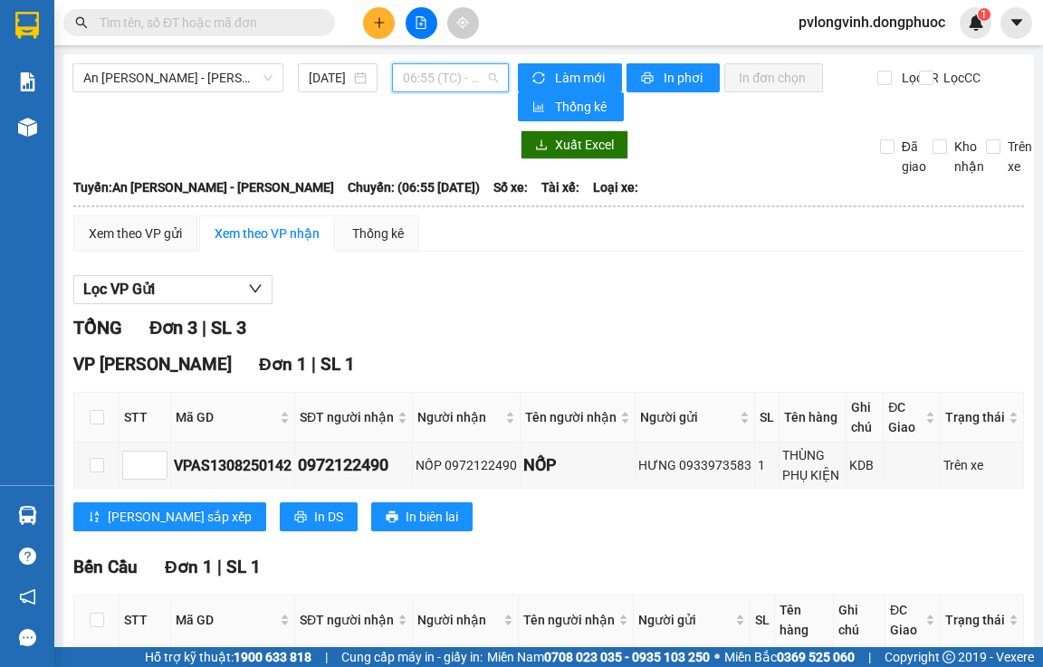
click at [453, 81] on span "06:55 (TC) - (Đã hủy)" at bounding box center [450, 77] width 95 height 27
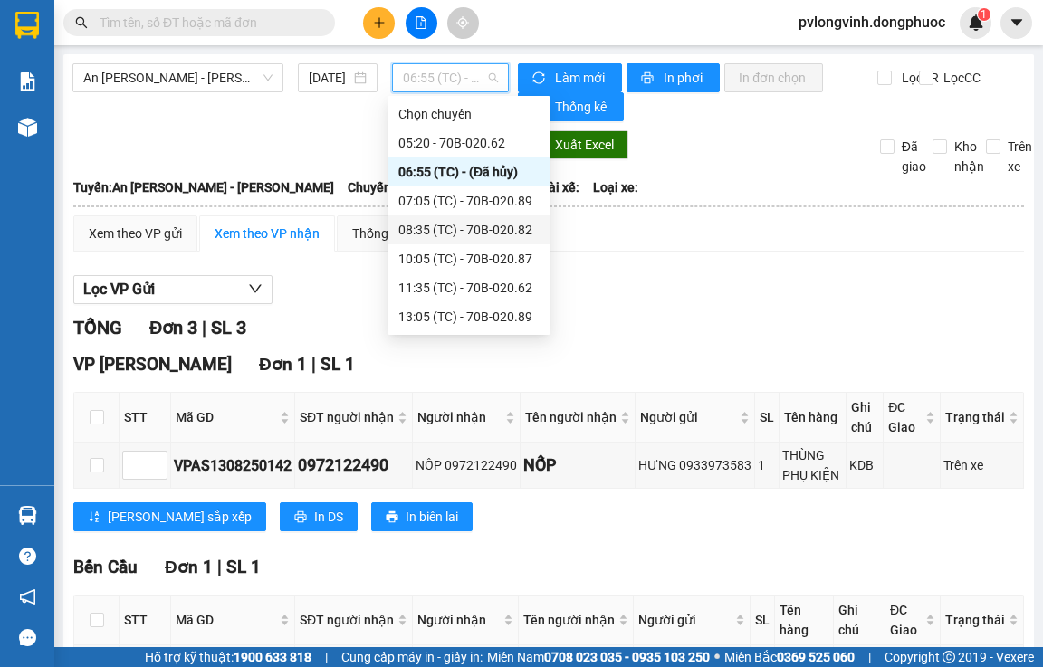
click at [498, 225] on div "08:35 (TC) - 70B-020.82" at bounding box center [468, 230] width 141 height 20
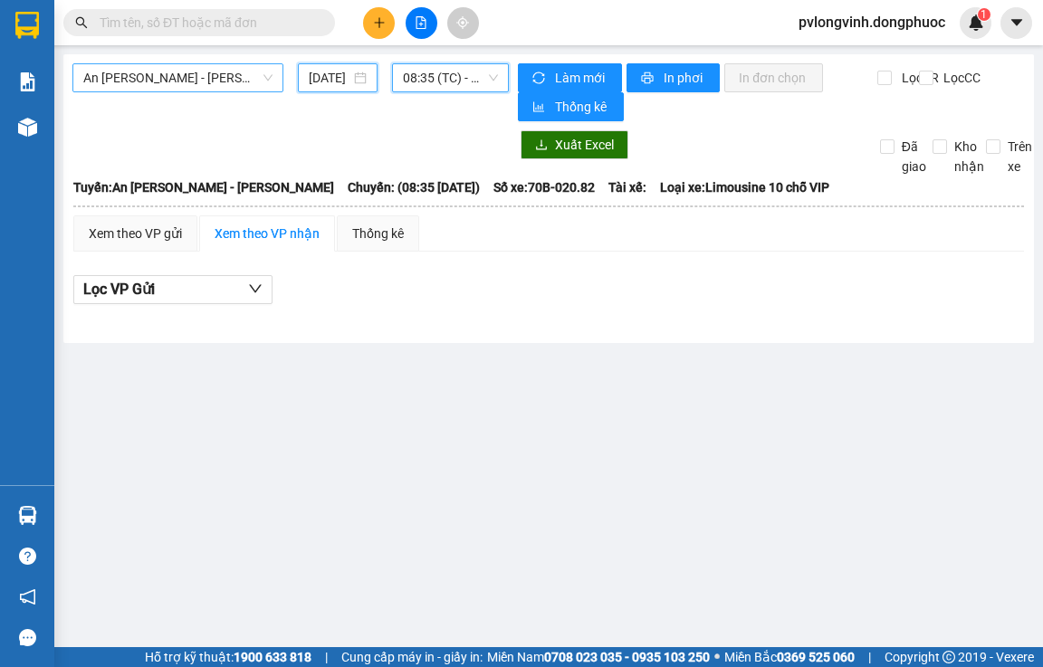
drag, startPoint x: 309, startPoint y: 81, endPoint x: 281, endPoint y: 90, distance: 29.2
click at [307, 81] on div "[DATE]" at bounding box center [338, 77] width 80 height 29
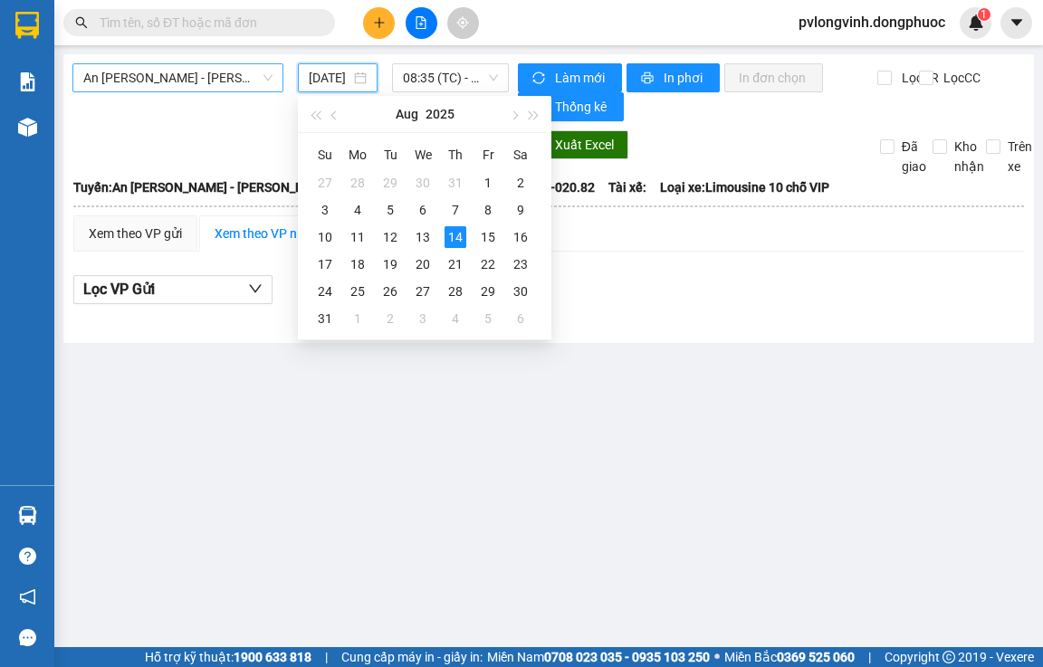
click at [256, 86] on span "An Sương - [GEOGRAPHIC_DATA]" at bounding box center [177, 77] width 189 height 27
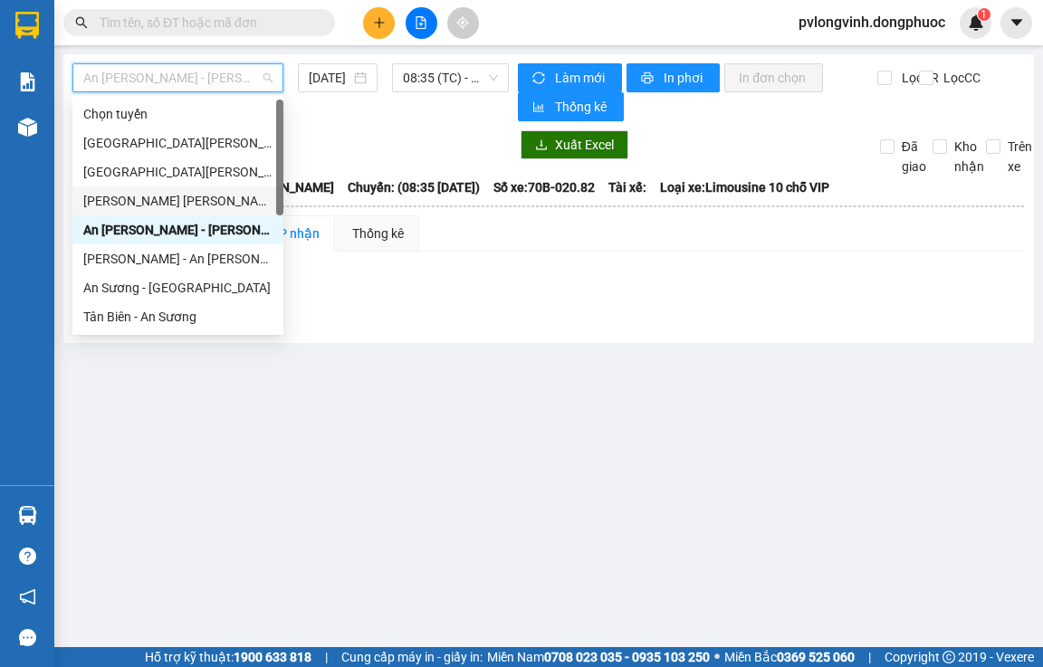
drag, startPoint x: 142, startPoint y: 195, endPoint x: 409, endPoint y: 109, distance: 280.5
click at [153, 195] on div "Tây Ninh - [PERSON_NAME] (vip)" at bounding box center [177, 201] width 189 height 20
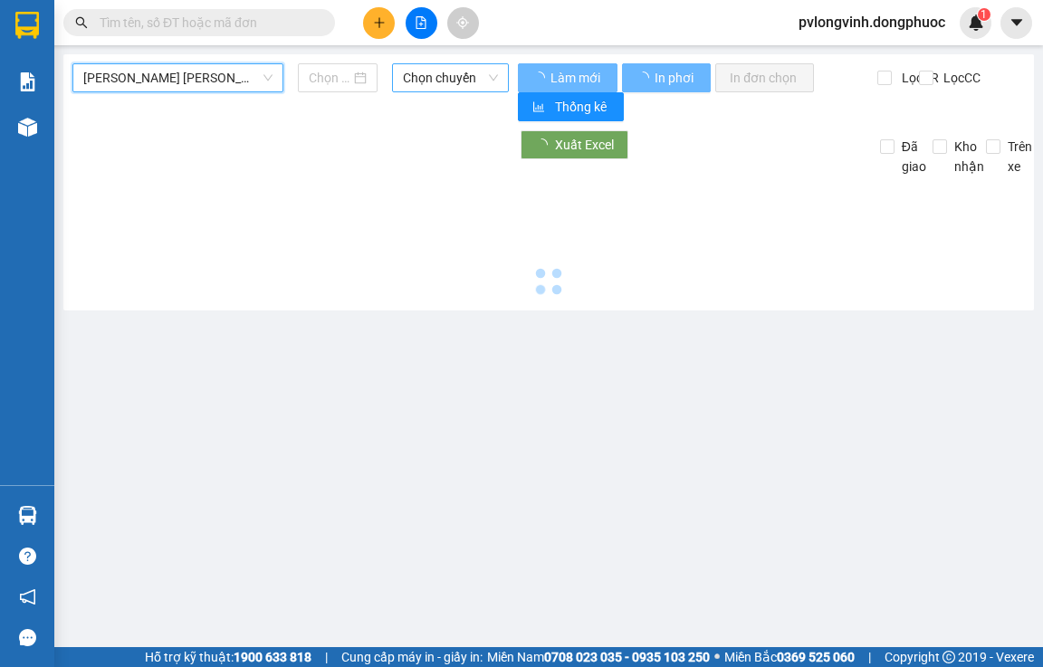
click at [485, 80] on span "Chọn chuyến" at bounding box center [450, 77] width 95 height 27
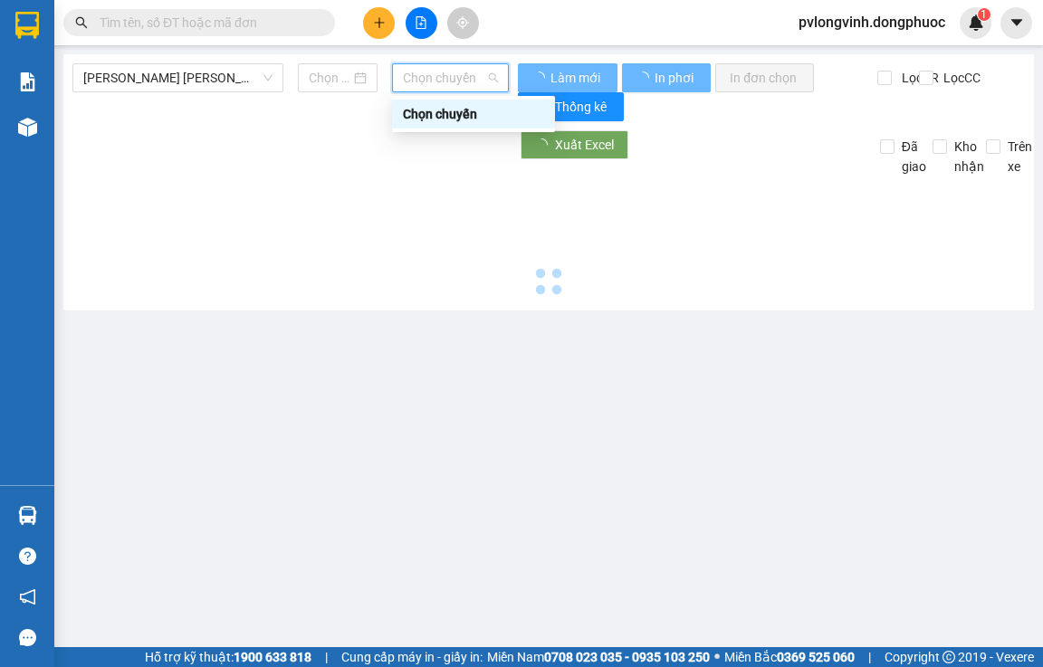
type input "[DATE]"
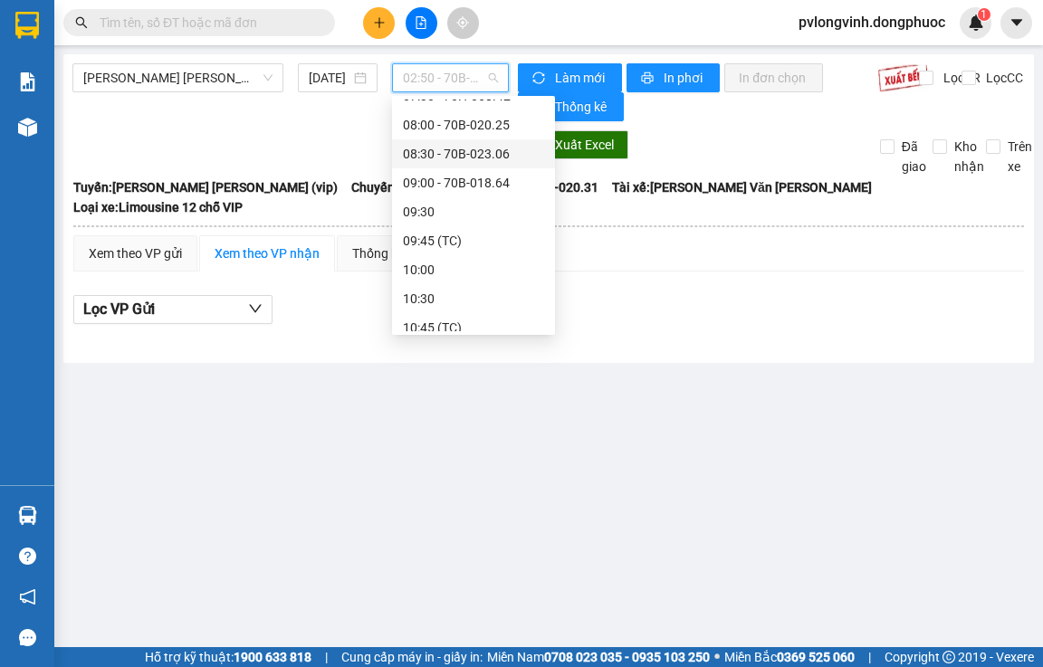
scroll to position [362, 0]
